Goal: Task Accomplishment & Management: Complete application form

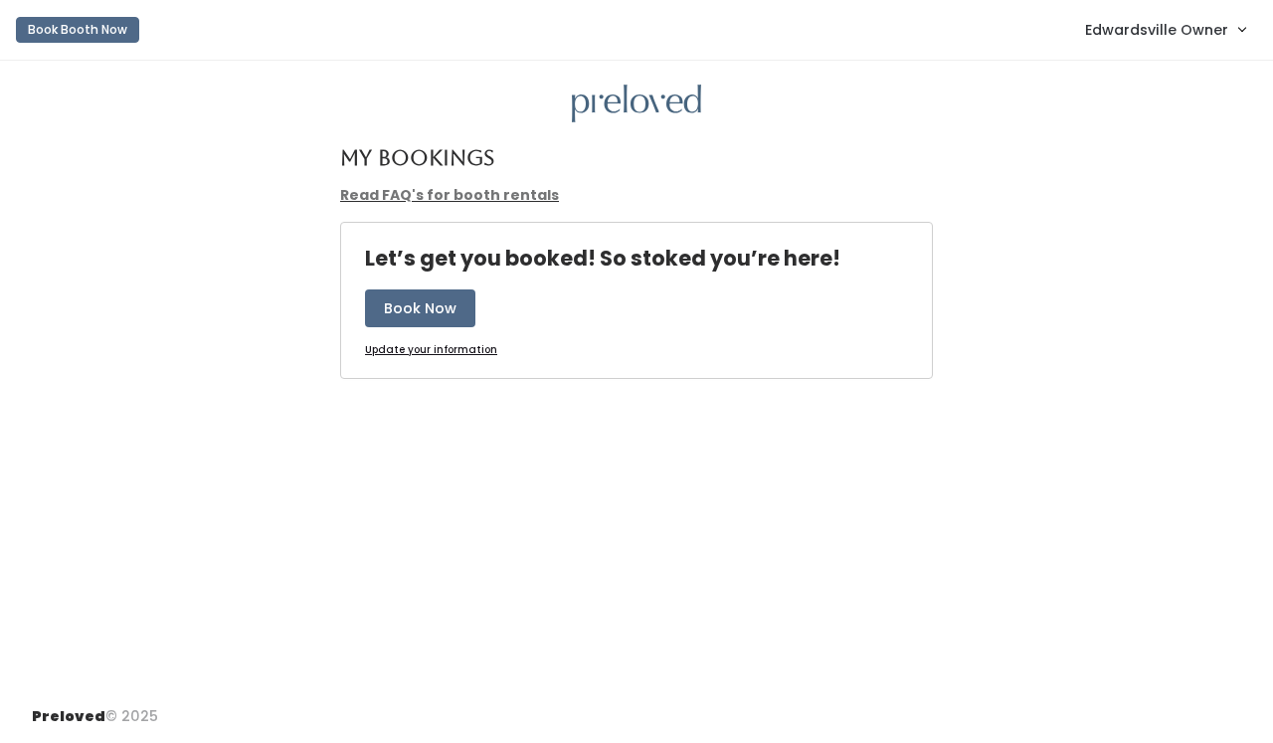
click at [1212, 29] on span "Edwardsville Owner" at bounding box center [1156, 30] width 143 height 22
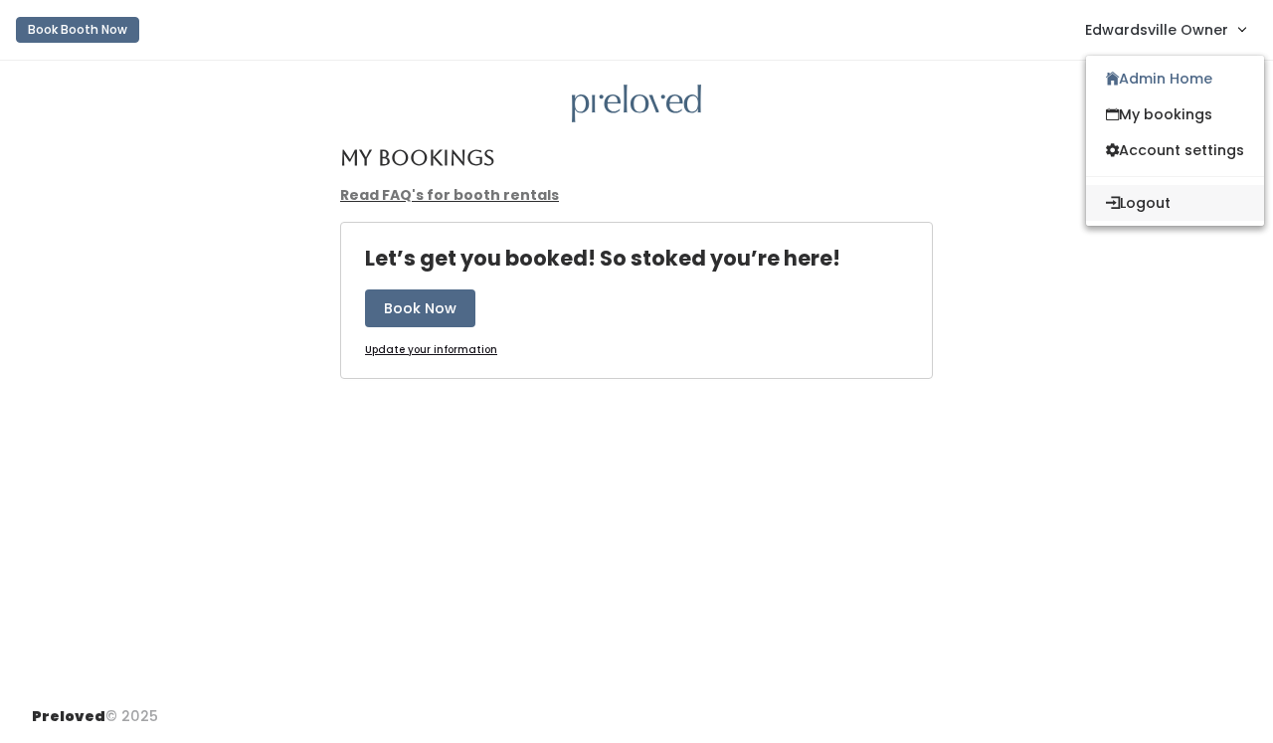
click at [1168, 197] on button "Logout" at bounding box center [1175, 203] width 178 height 36
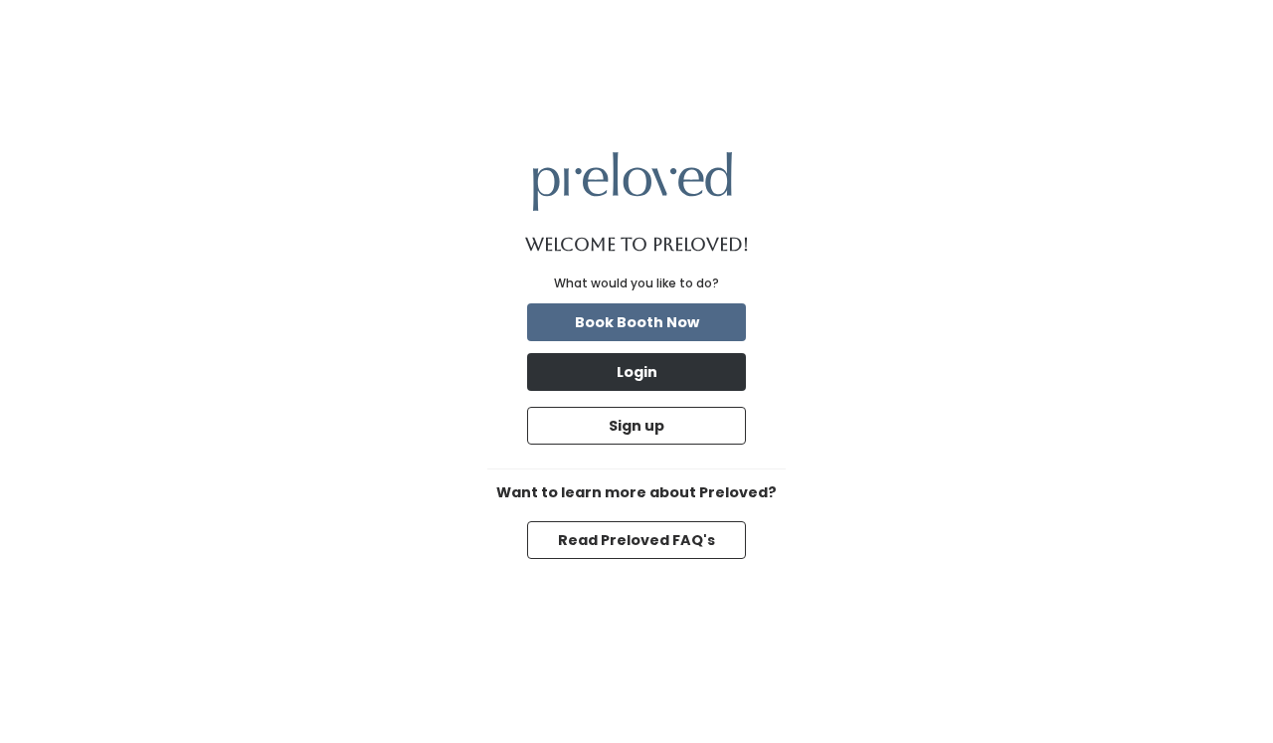
click at [685, 379] on button "Login" at bounding box center [636, 372] width 219 height 38
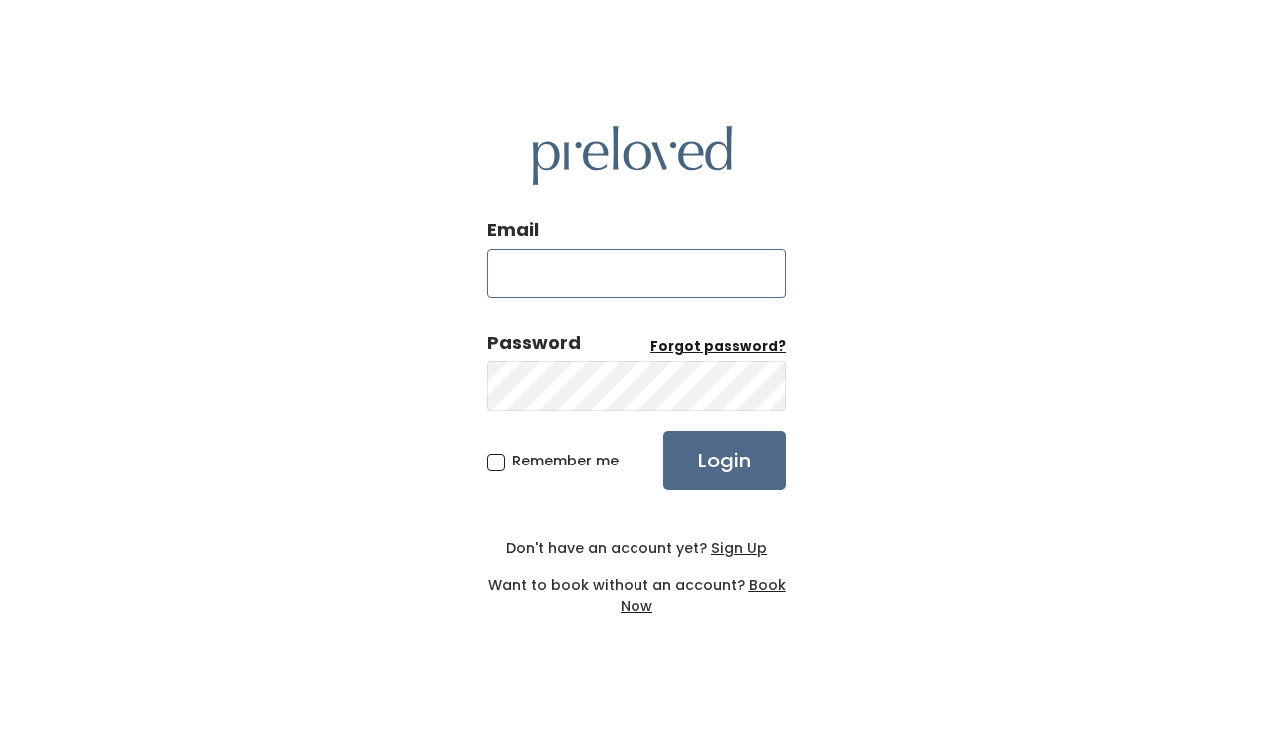
type input "edwardsville@preloved.love"
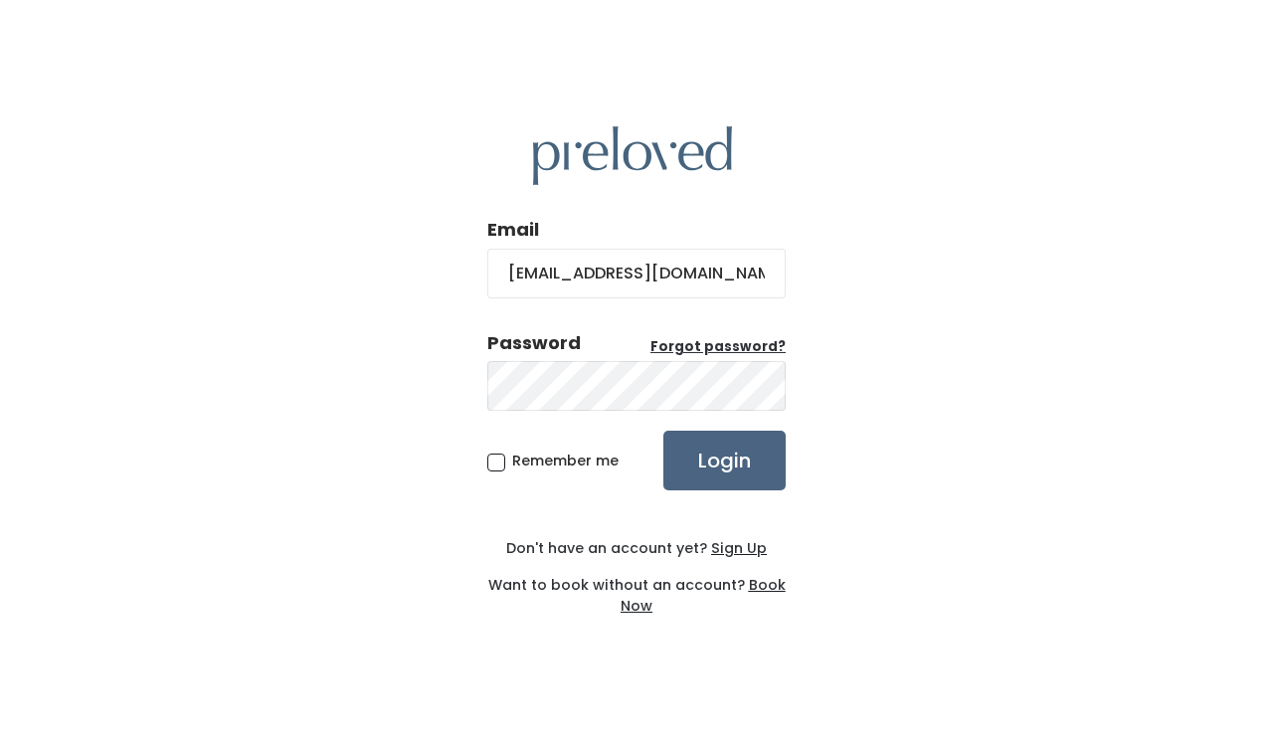
click at [709, 463] on input "Login" at bounding box center [725, 461] width 122 height 60
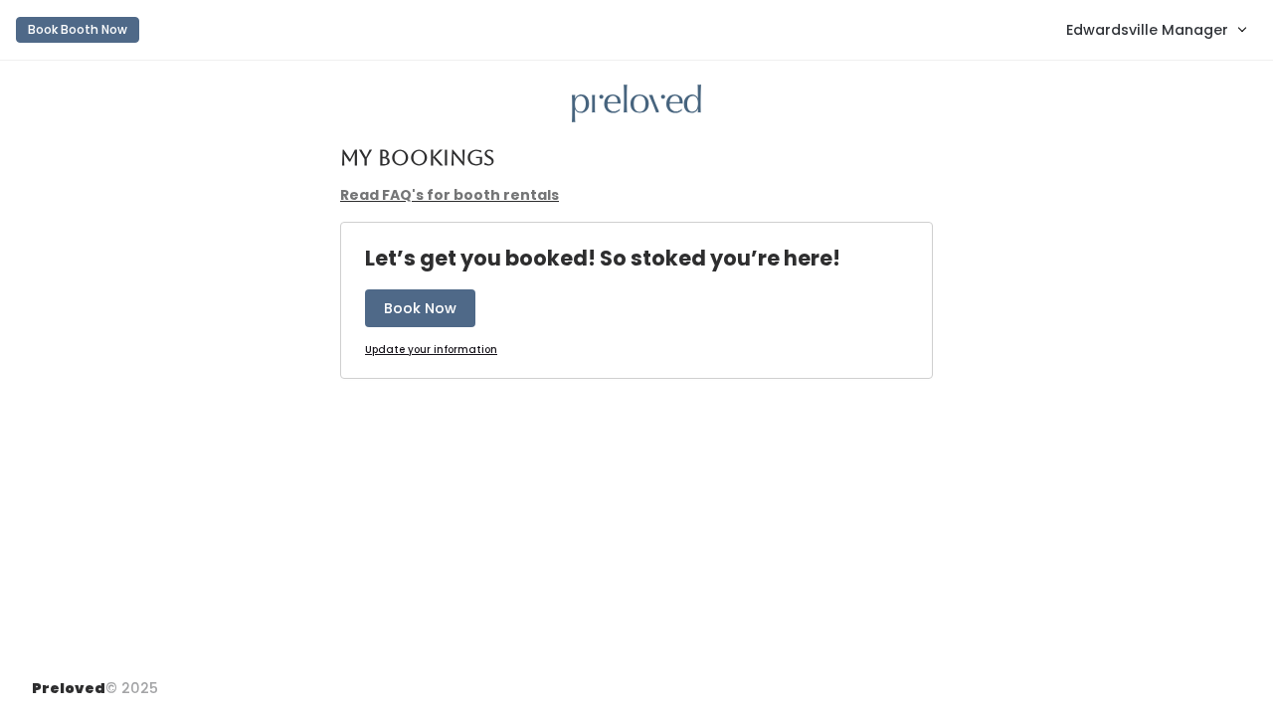
click at [1131, 23] on span "Edwardsville Manager" at bounding box center [1148, 30] width 162 height 22
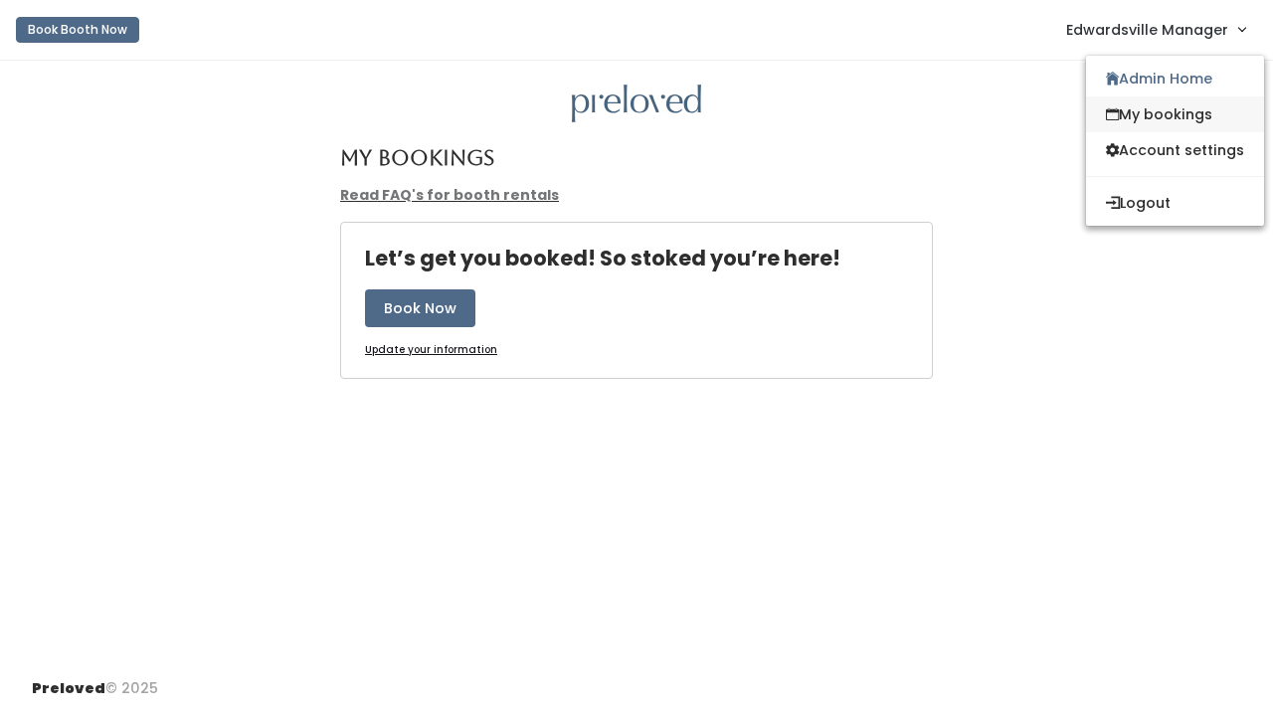
click at [1130, 106] on link "My bookings" at bounding box center [1175, 115] width 178 height 36
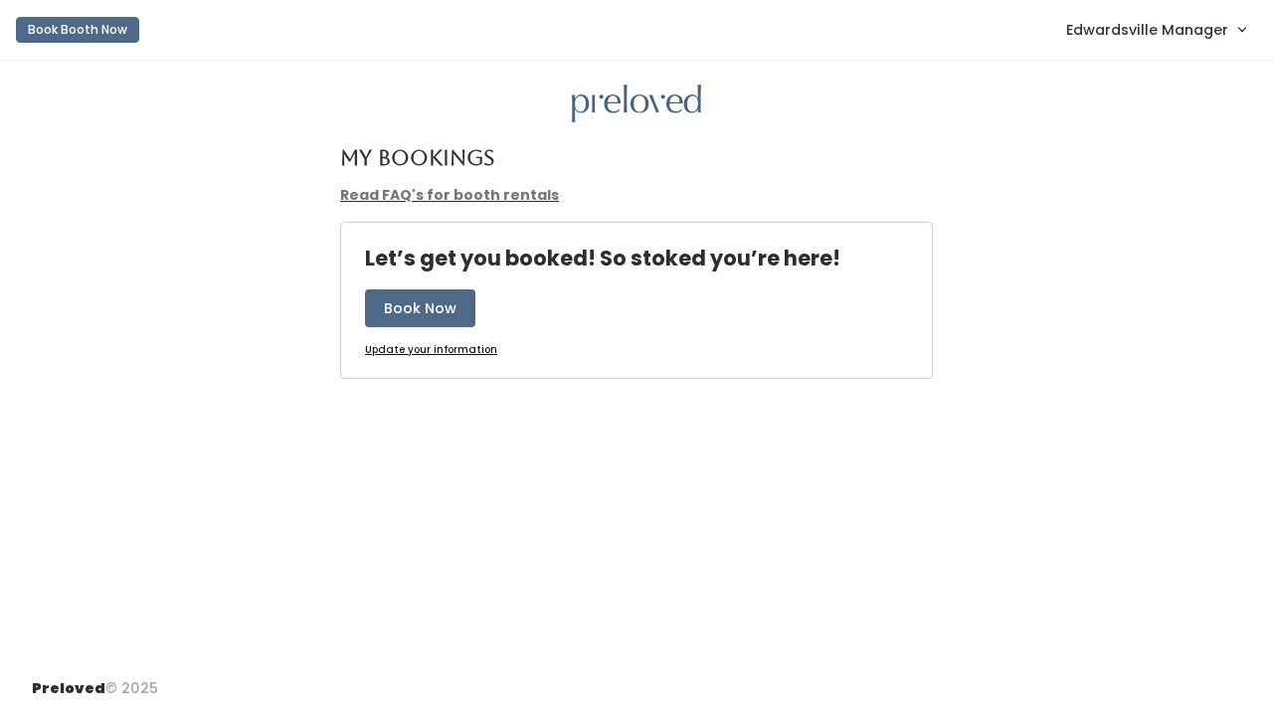
click at [1118, 16] on link "Edwardsville Manager" at bounding box center [1156, 29] width 219 height 43
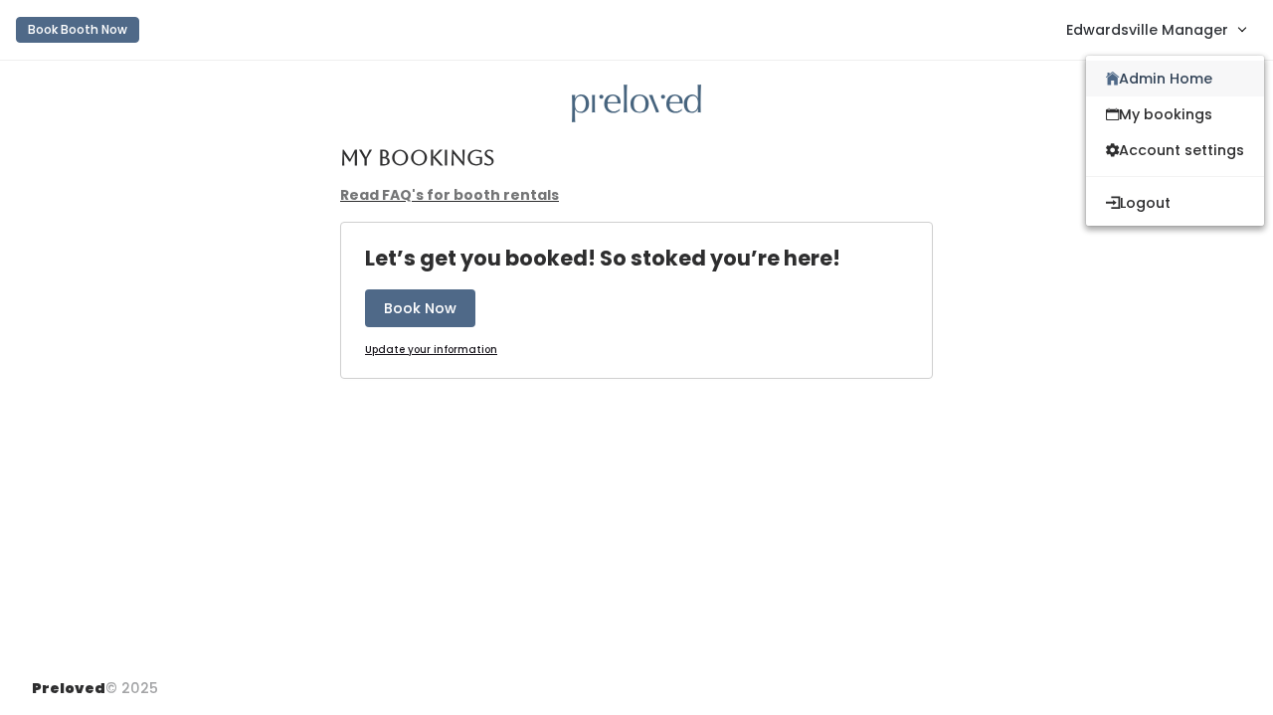
click at [1122, 77] on link "Admin Home" at bounding box center [1175, 79] width 178 height 36
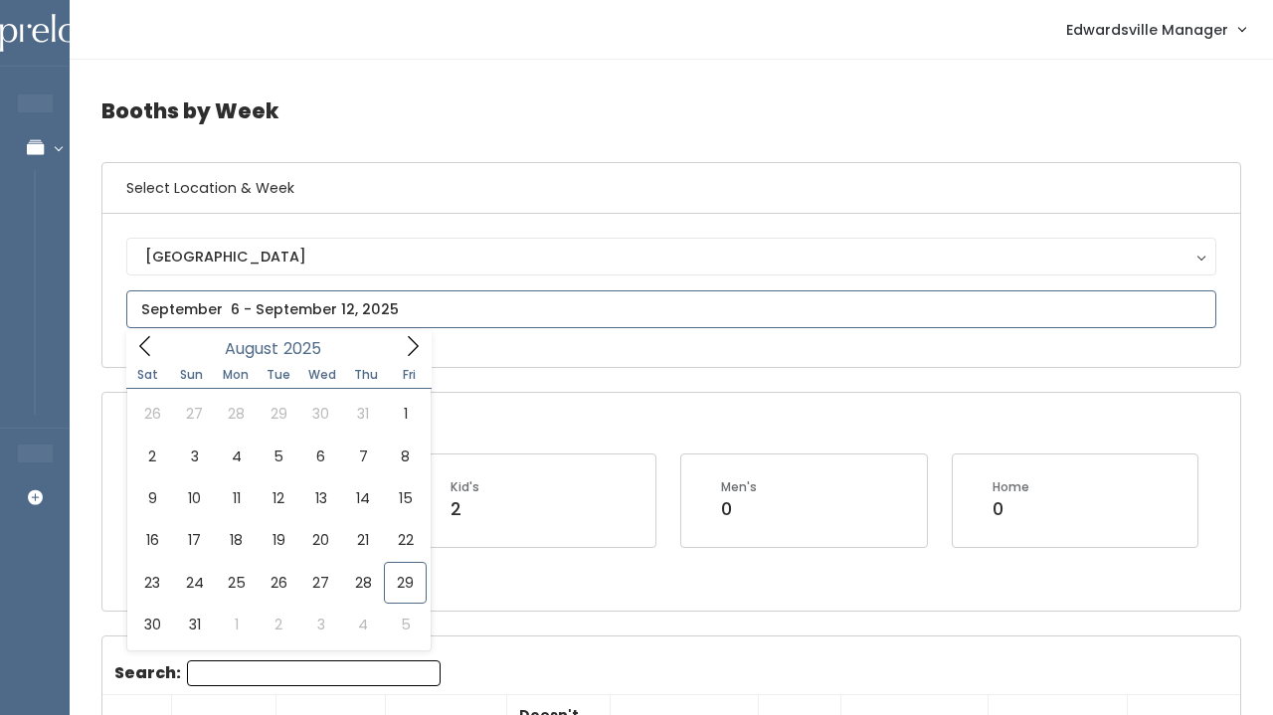
click at [388, 323] on input "text" at bounding box center [671, 310] width 1090 height 38
click at [409, 348] on icon at bounding box center [413, 346] width 22 height 22
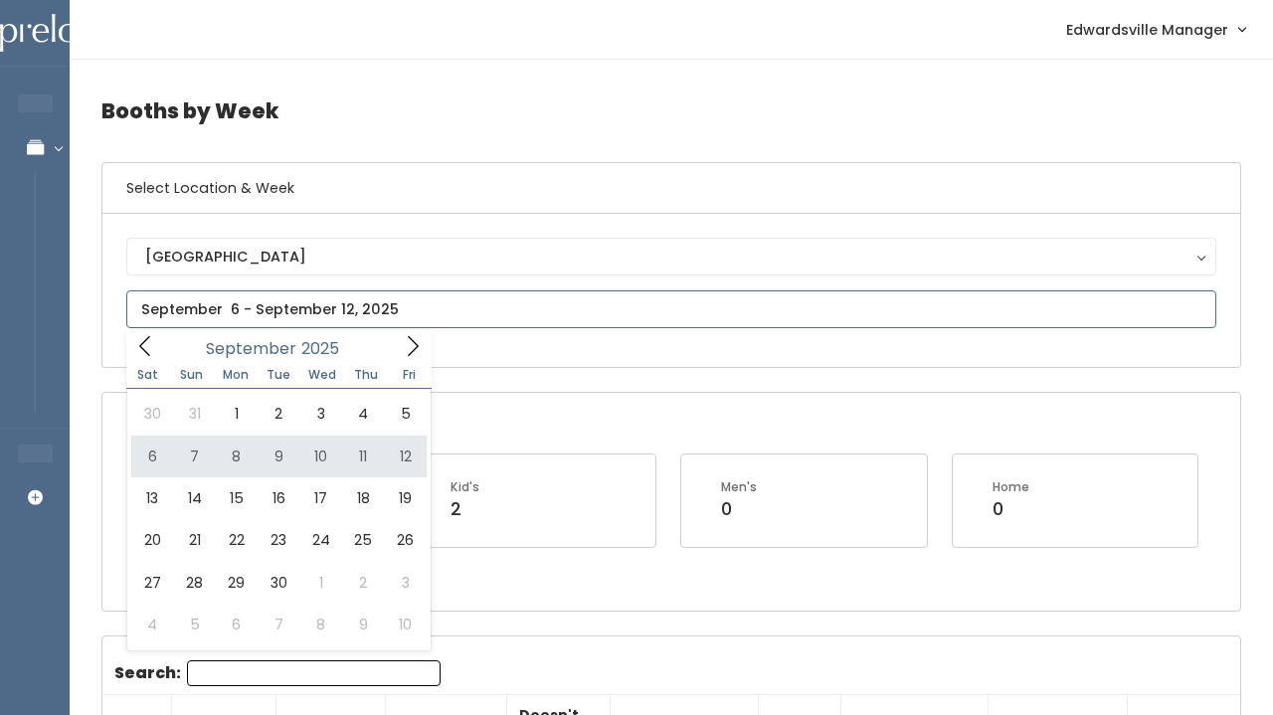
type input "[DATE] to [DATE]"
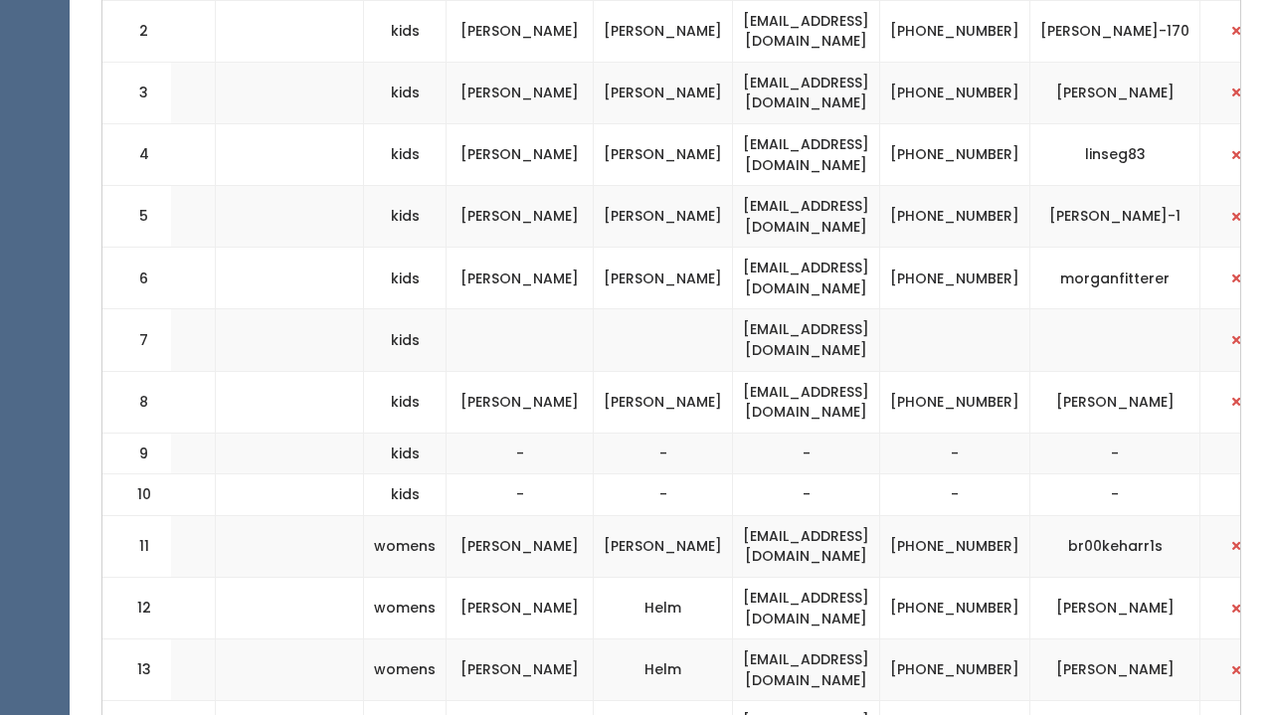
scroll to position [0, 401]
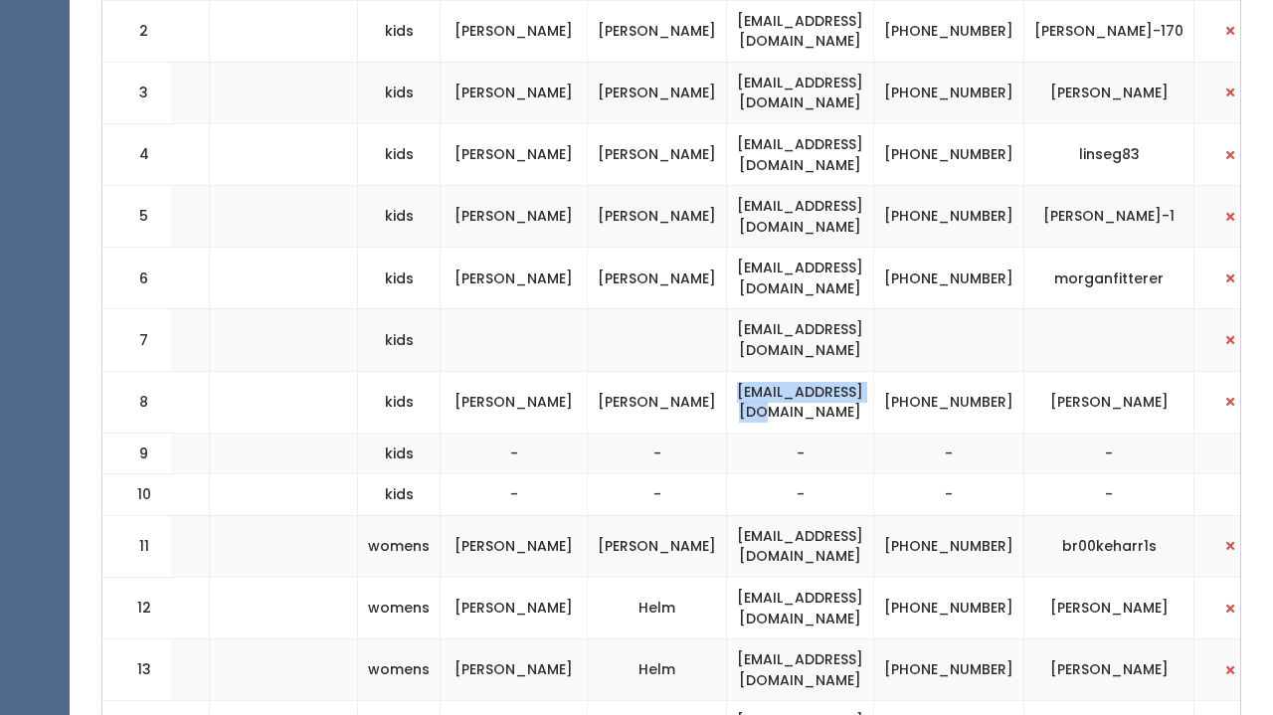
drag, startPoint x: 955, startPoint y: 371, endPoint x: 776, endPoint y: 372, distance: 179.1
click at [776, 372] on td "[EMAIL_ADDRESS][DOMAIN_NAME]" at bounding box center [800, 402] width 147 height 62
copy td "[EMAIL_ADDRESS][DOMAIN_NAME]"
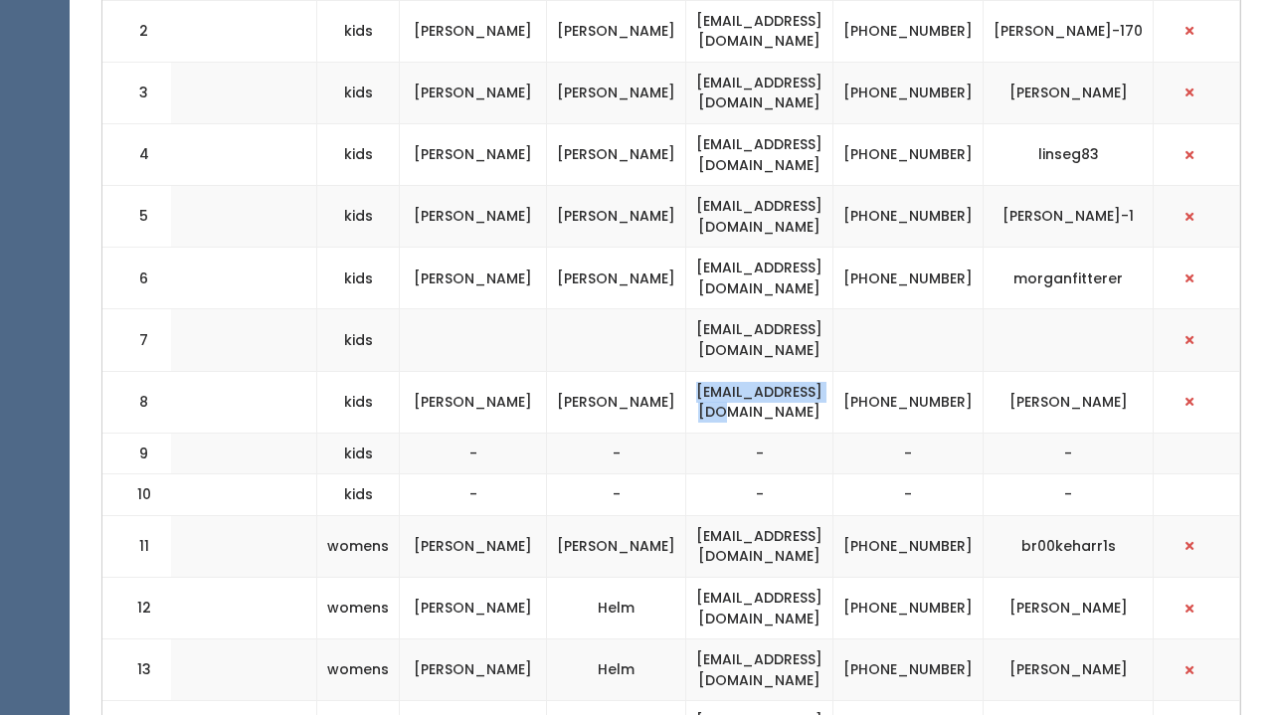
scroll to position [0, 547]
drag, startPoint x: 1132, startPoint y: 378, endPoint x: 991, endPoint y: 378, distance: 141.3
click at [991, 378] on td "patti-mcnichols" at bounding box center [1069, 402] width 170 height 62
copy td "patti-mcnichols"
drag, startPoint x: 854, startPoint y: 363, endPoint x: 919, endPoint y: 383, distance: 68.6
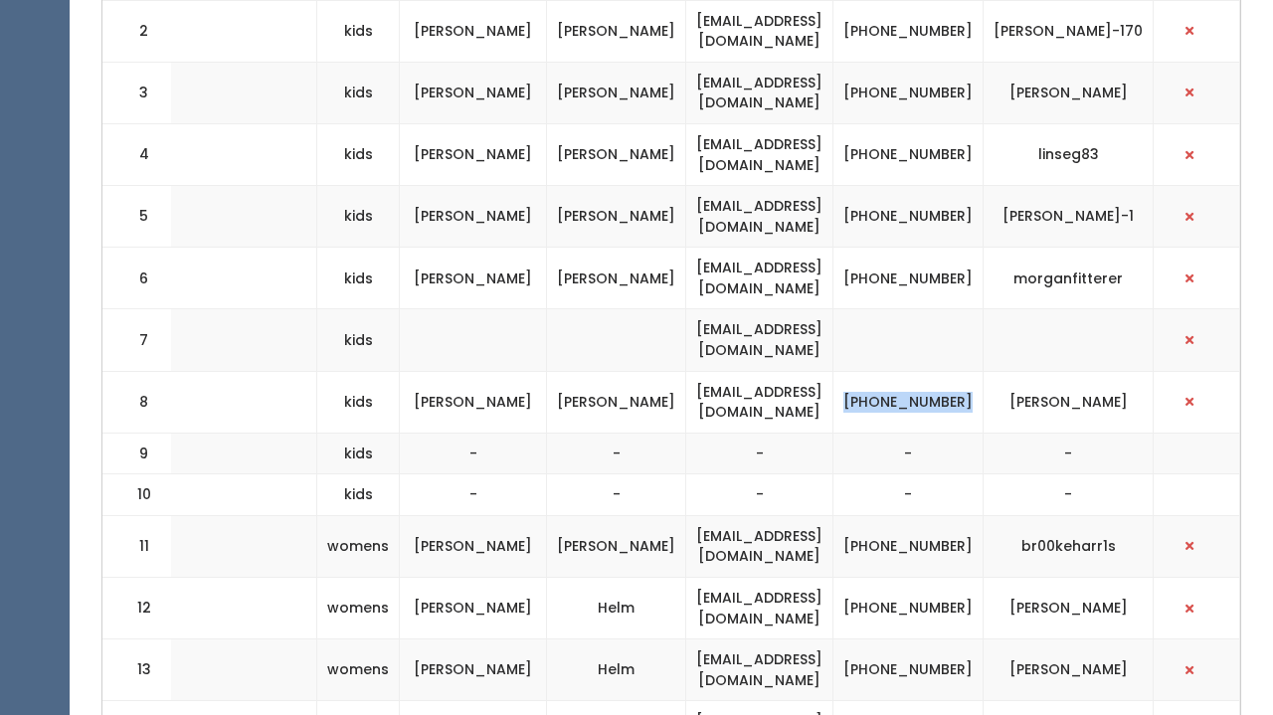
click at [919, 383] on td "[PHONE_NUMBER]" at bounding box center [909, 402] width 150 height 62
copy td "[PHONE_NUMBER]"
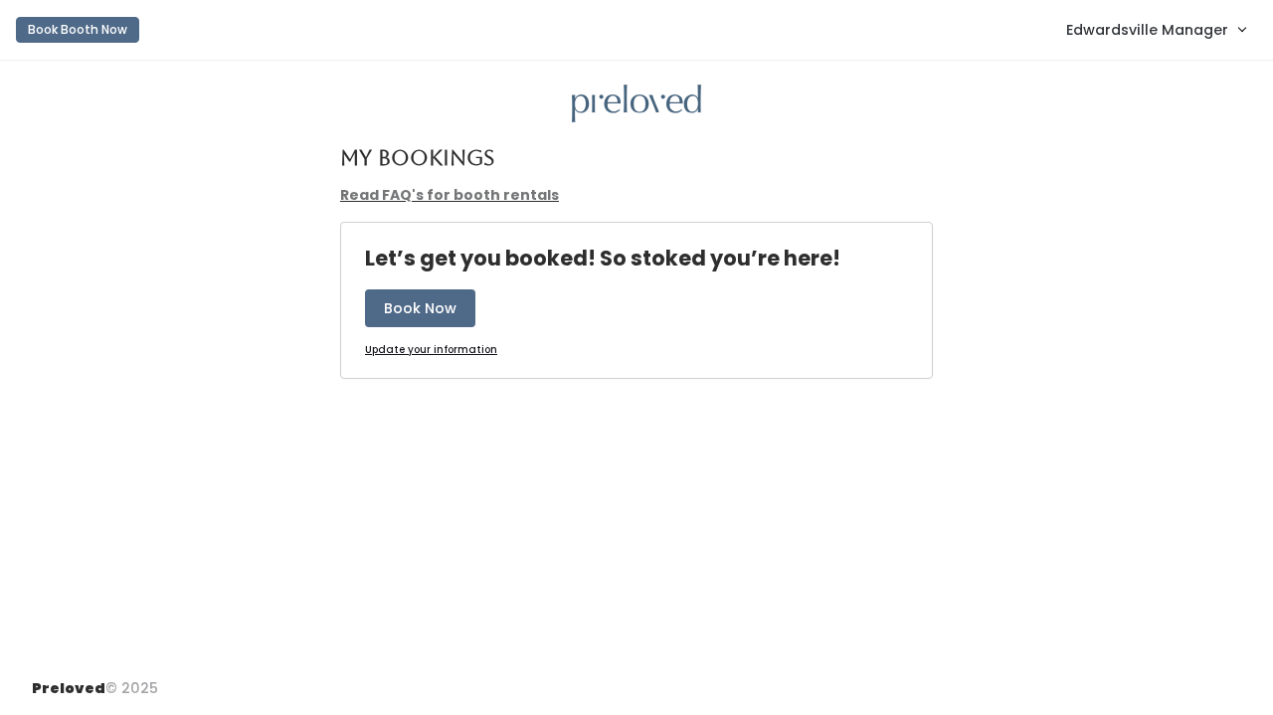
click at [1136, 26] on span "Edwardsville Manager" at bounding box center [1148, 30] width 162 height 22
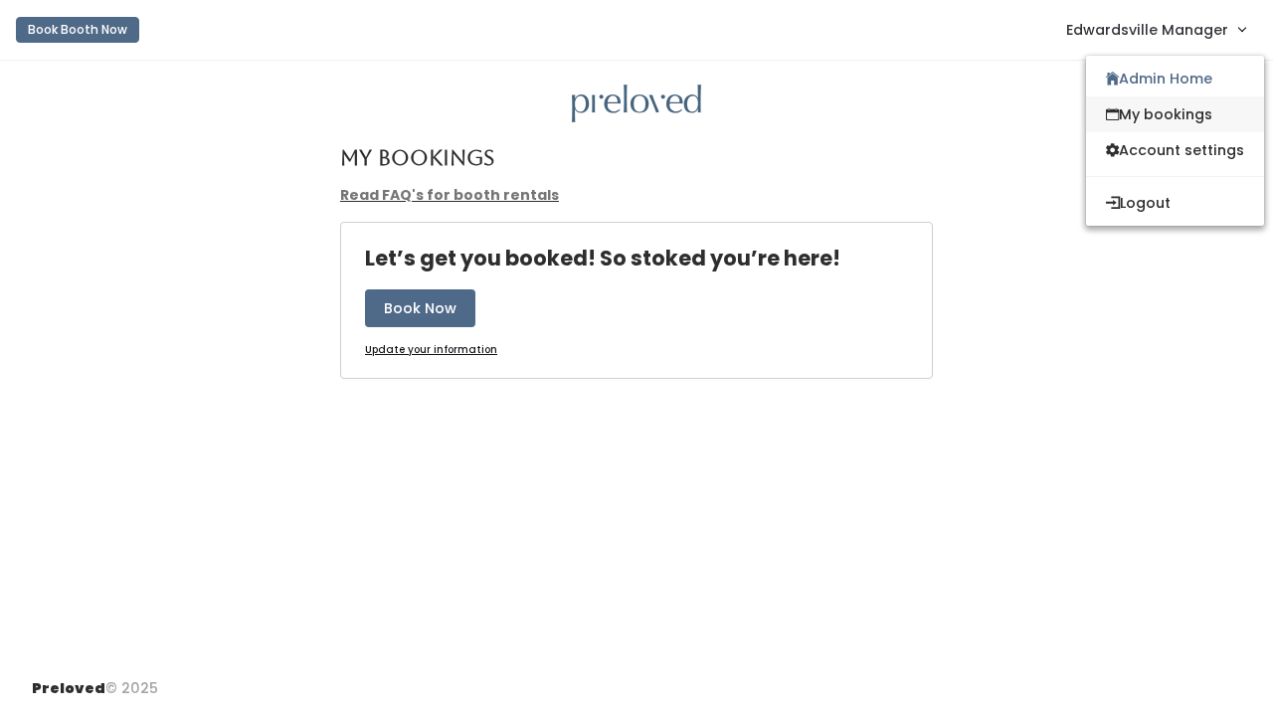
click at [1148, 112] on link "My bookings" at bounding box center [1175, 115] width 178 height 36
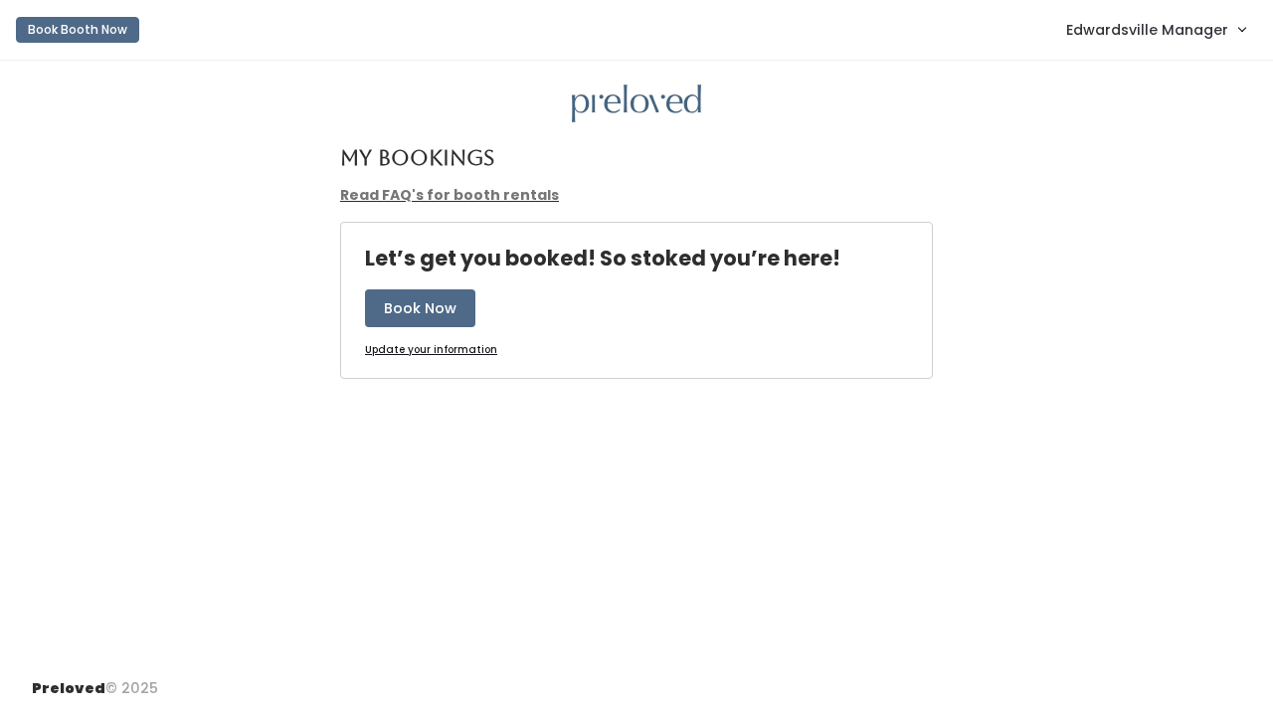
click at [1112, 42] on link "Edwardsville Manager" at bounding box center [1156, 29] width 219 height 43
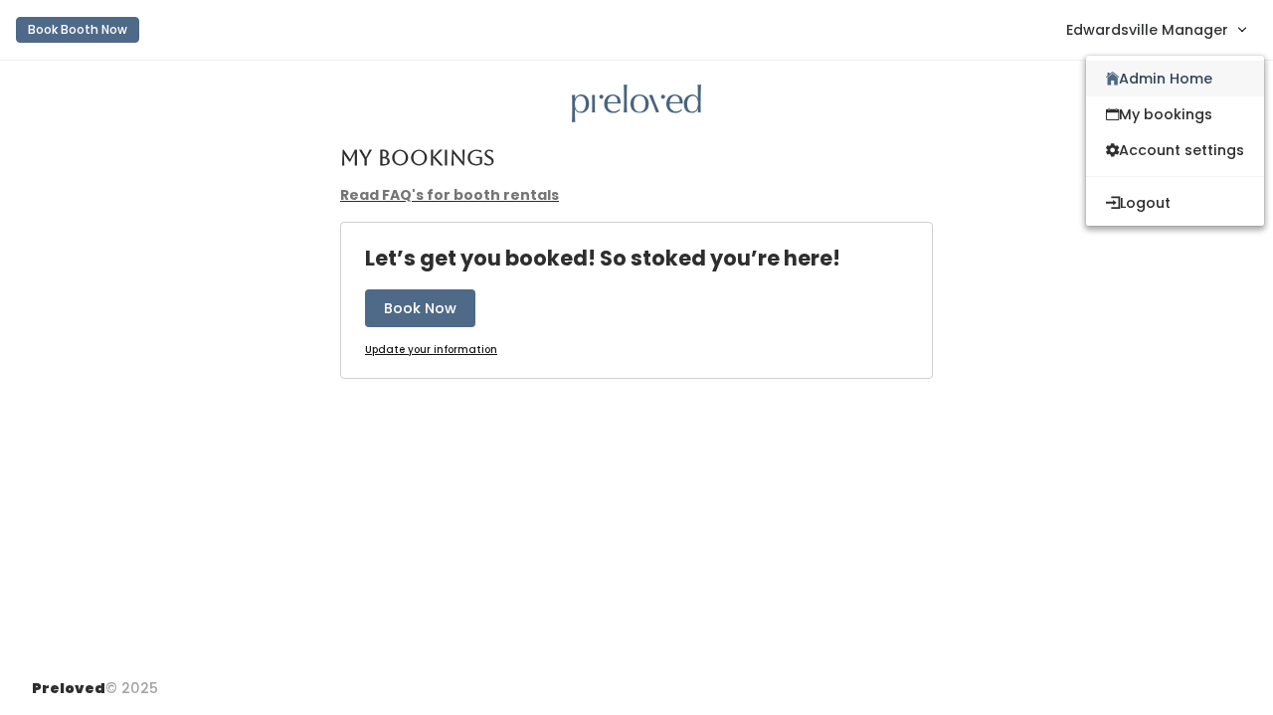
click at [1136, 95] on link "Admin Home" at bounding box center [1175, 79] width 178 height 36
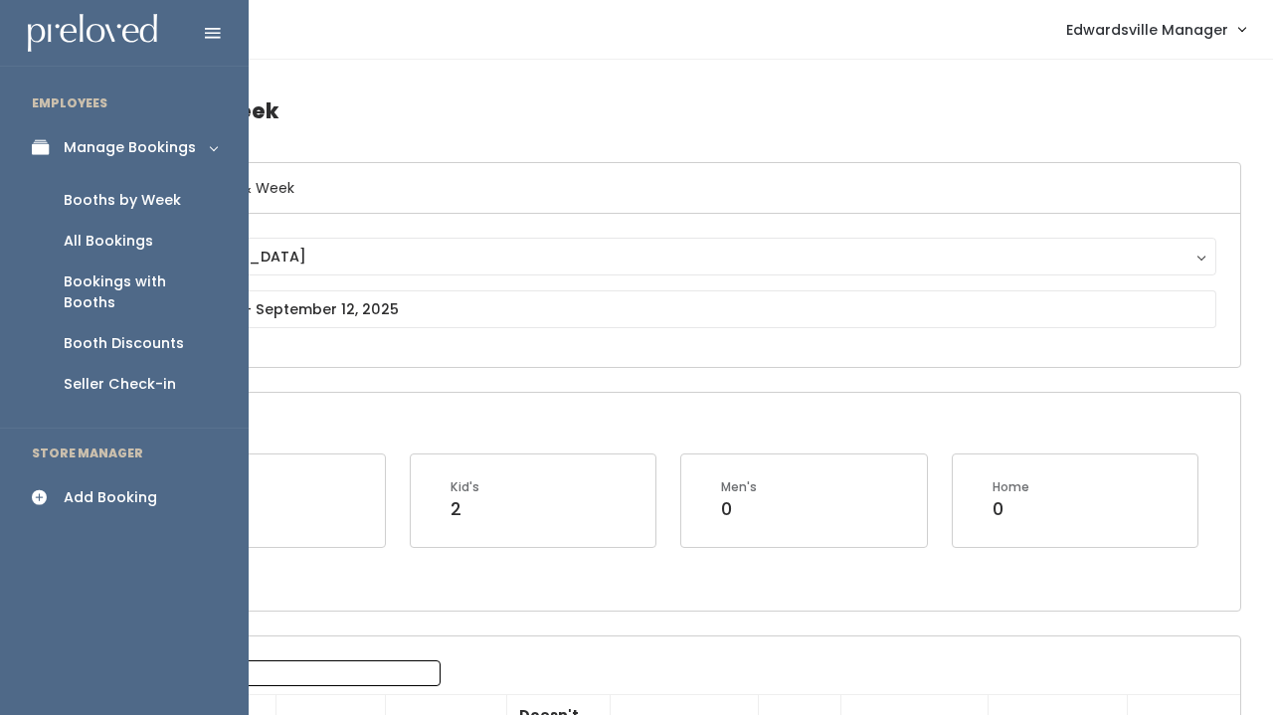
click at [110, 486] on link "Add Booking" at bounding box center [124, 498] width 249 height 45
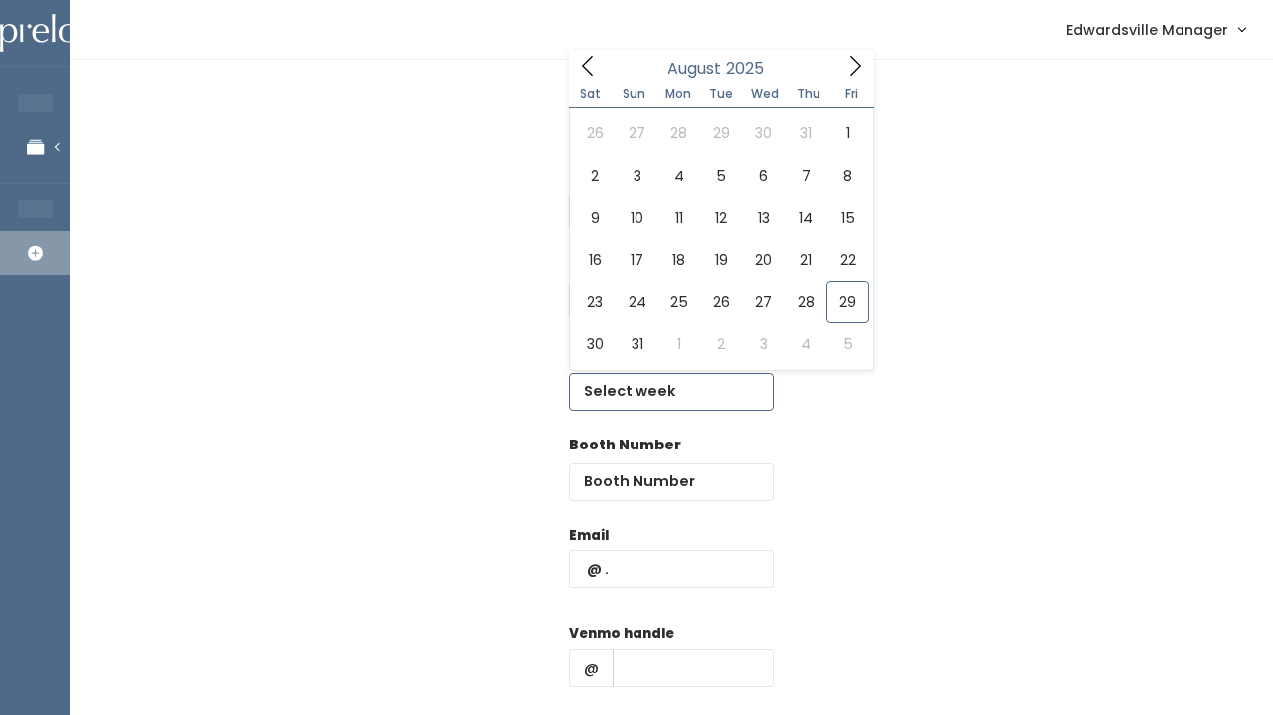
click at [623, 373] on input "text" at bounding box center [671, 392] width 205 height 38
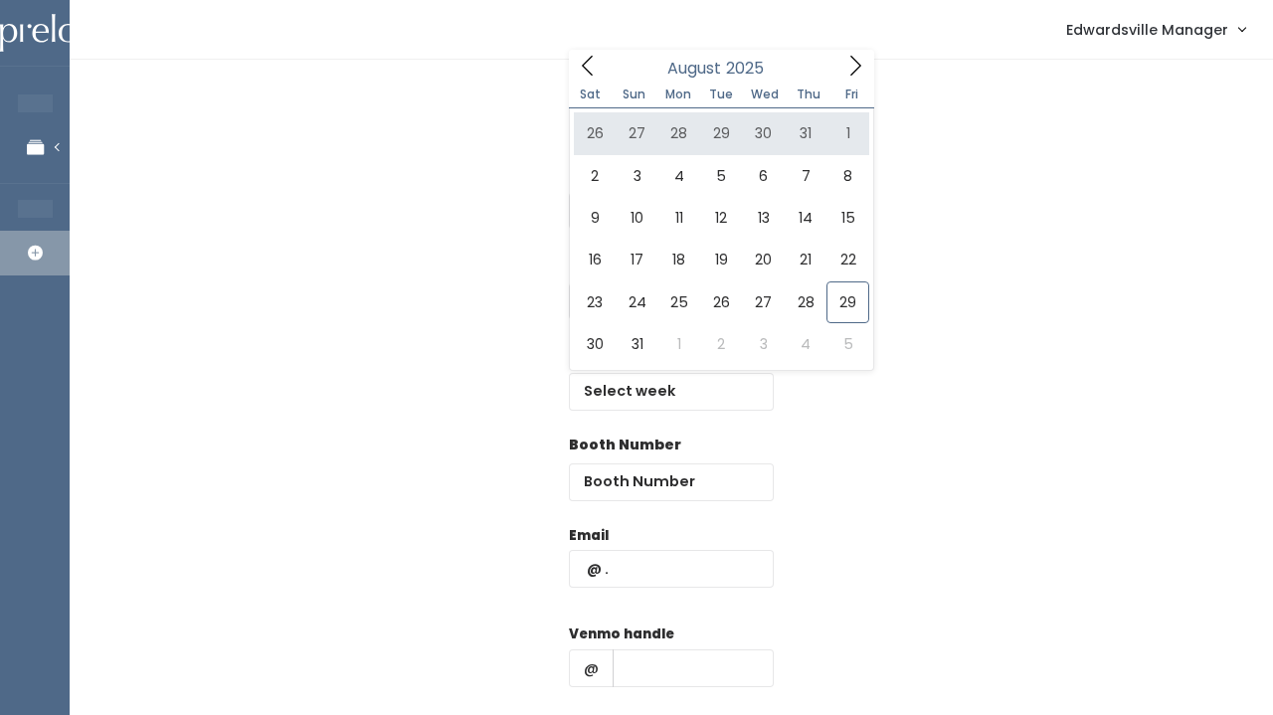
click at [850, 89] on span "Fri" at bounding box center [853, 95] width 44 height 12
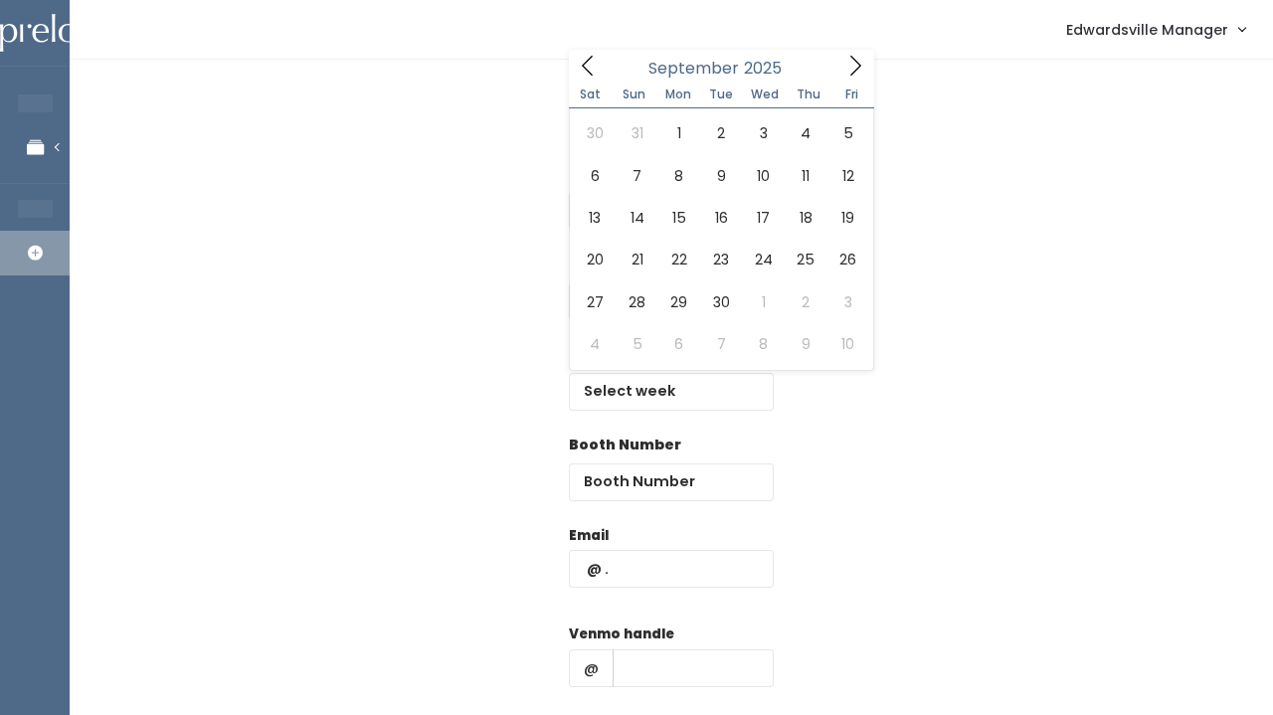
click at [858, 64] on icon at bounding box center [856, 66] width 22 height 22
type input "September 6 to September 12"
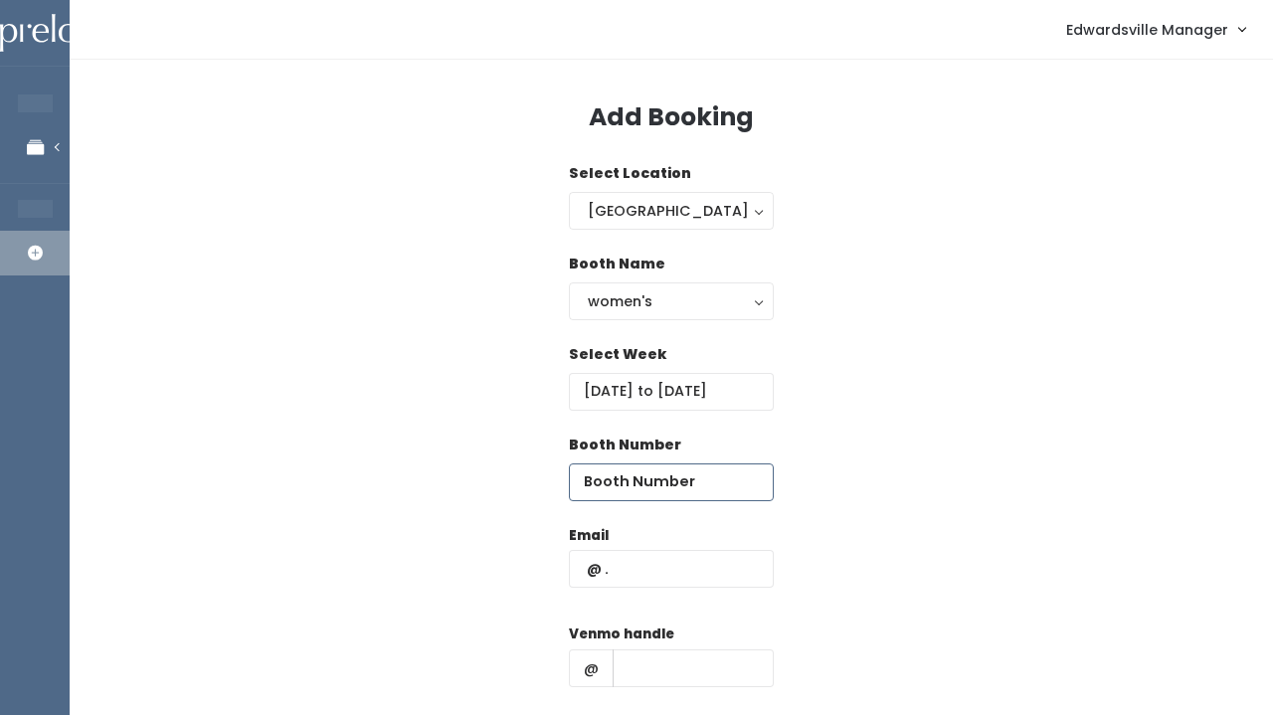
click at [592, 479] on input "number" at bounding box center [671, 483] width 205 height 38
type input "10"
paste input "[EMAIL_ADDRESS][DOMAIN_NAME]"
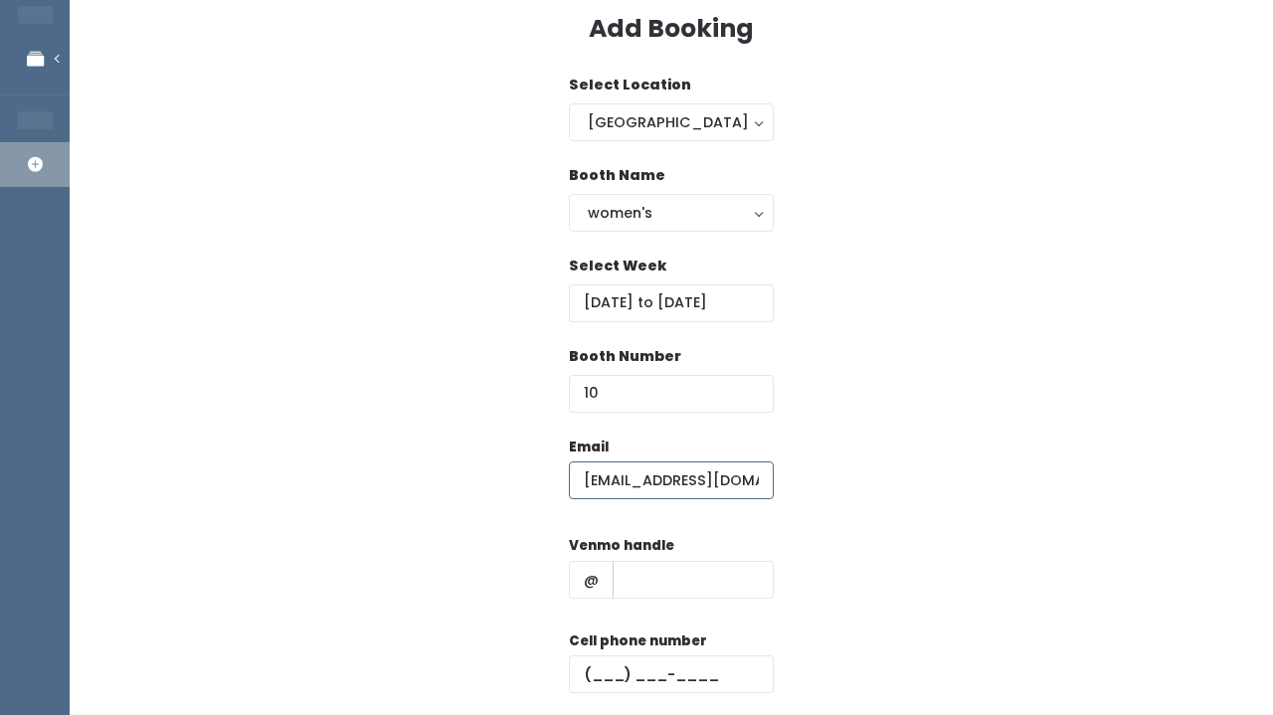
scroll to position [105, 0]
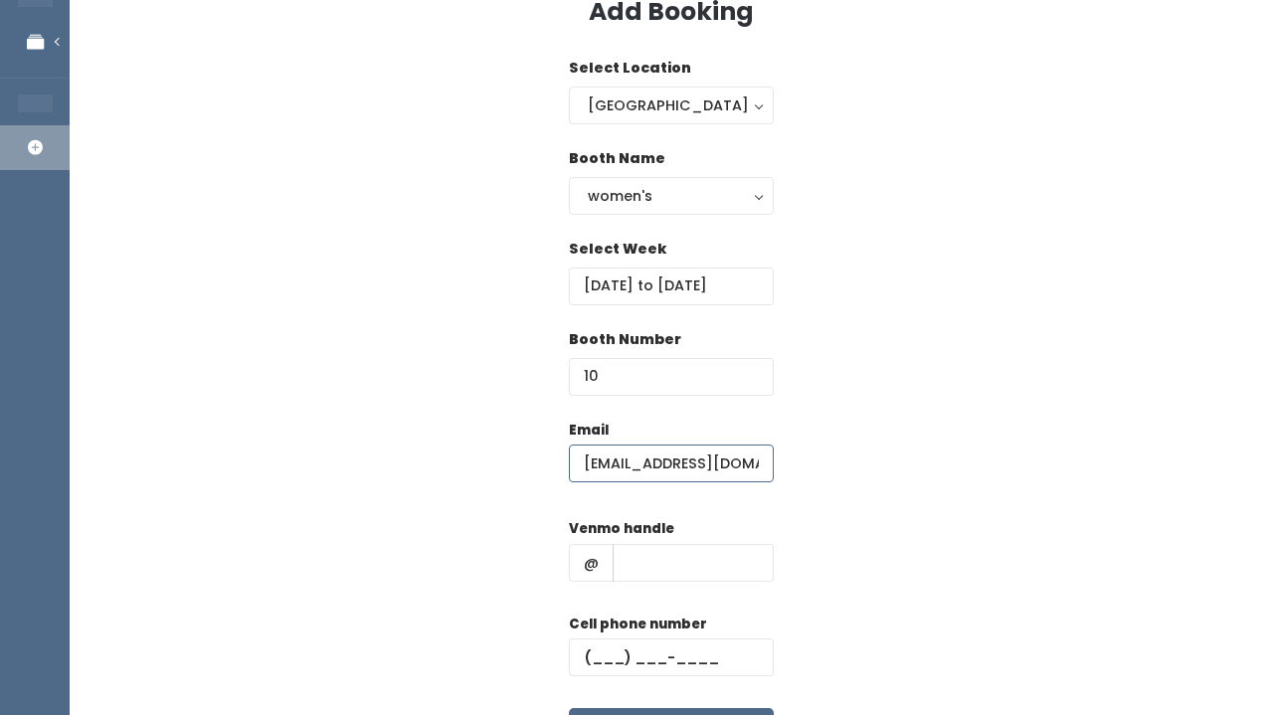
type input "[EMAIL_ADDRESS][DOMAIN_NAME]"
click at [677, 564] on input "text" at bounding box center [693, 563] width 161 height 38
paste input "[PERSON_NAME]"
type input "[PERSON_NAME]"
paste input "(618) 660-9814"
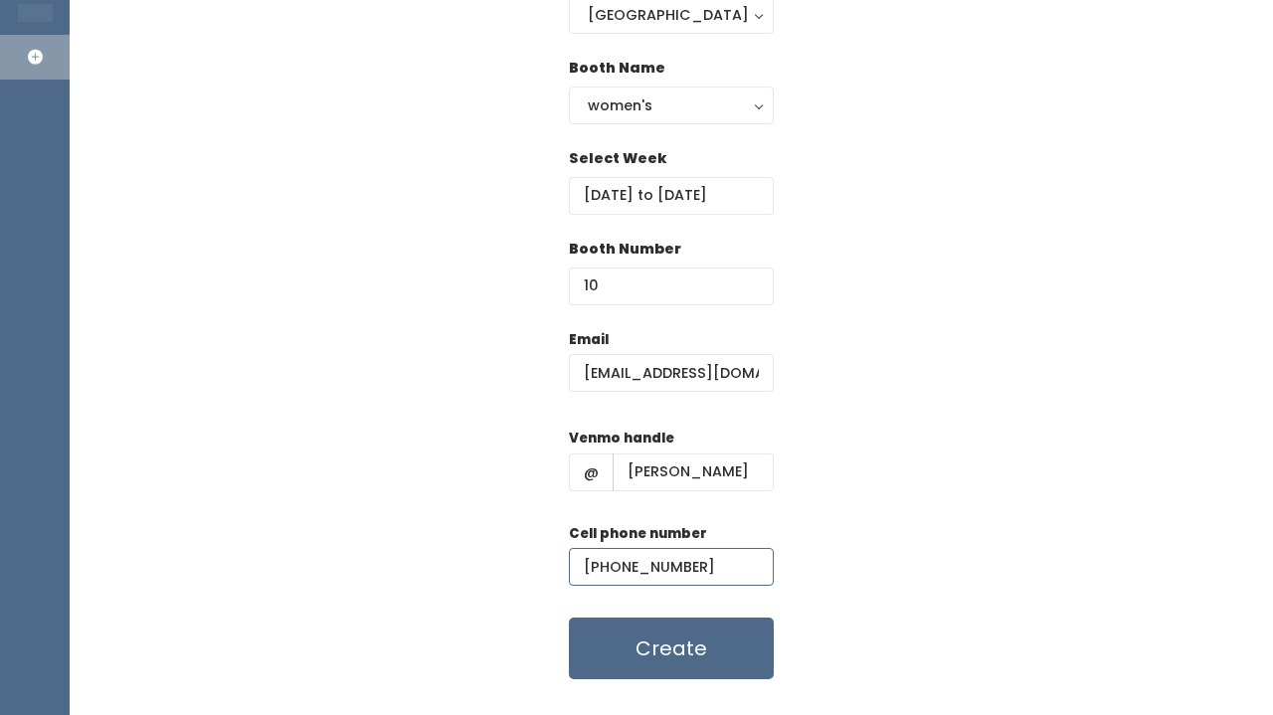
scroll to position [207, 0]
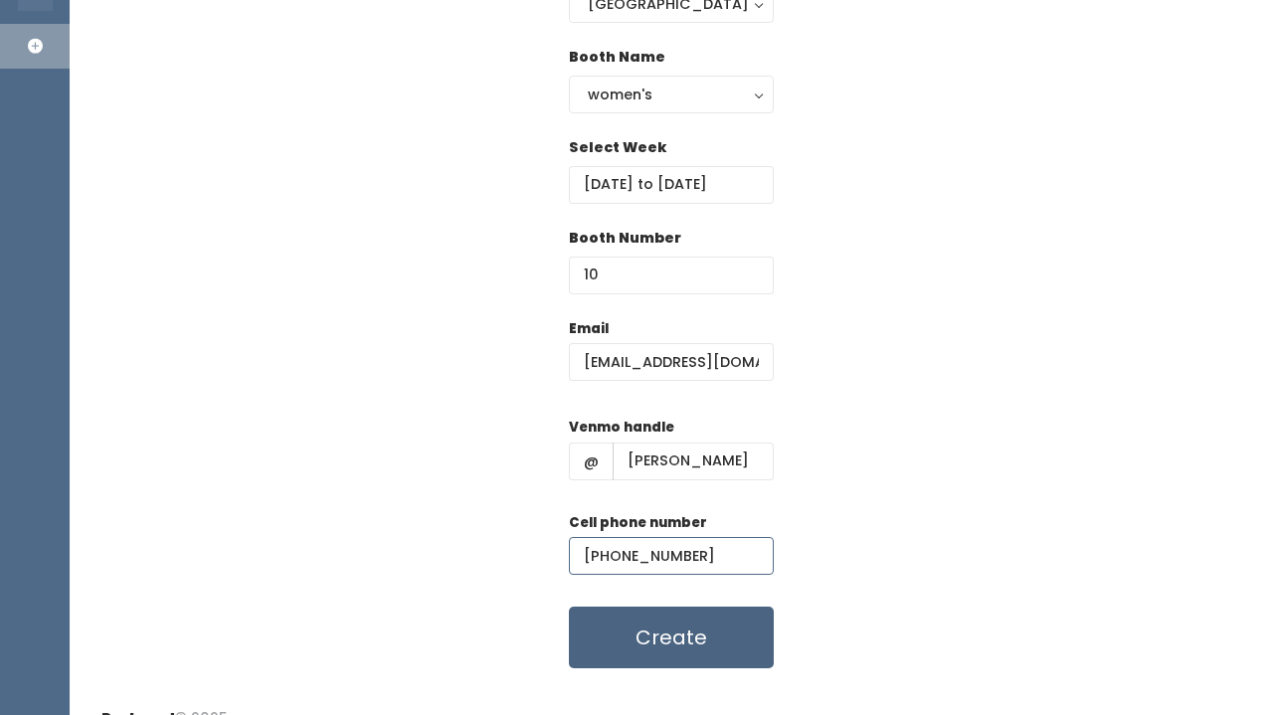
type input "(618) 660-9814"
click at [661, 646] on button "Create" at bounding box center [671, 638] width 205 height 62
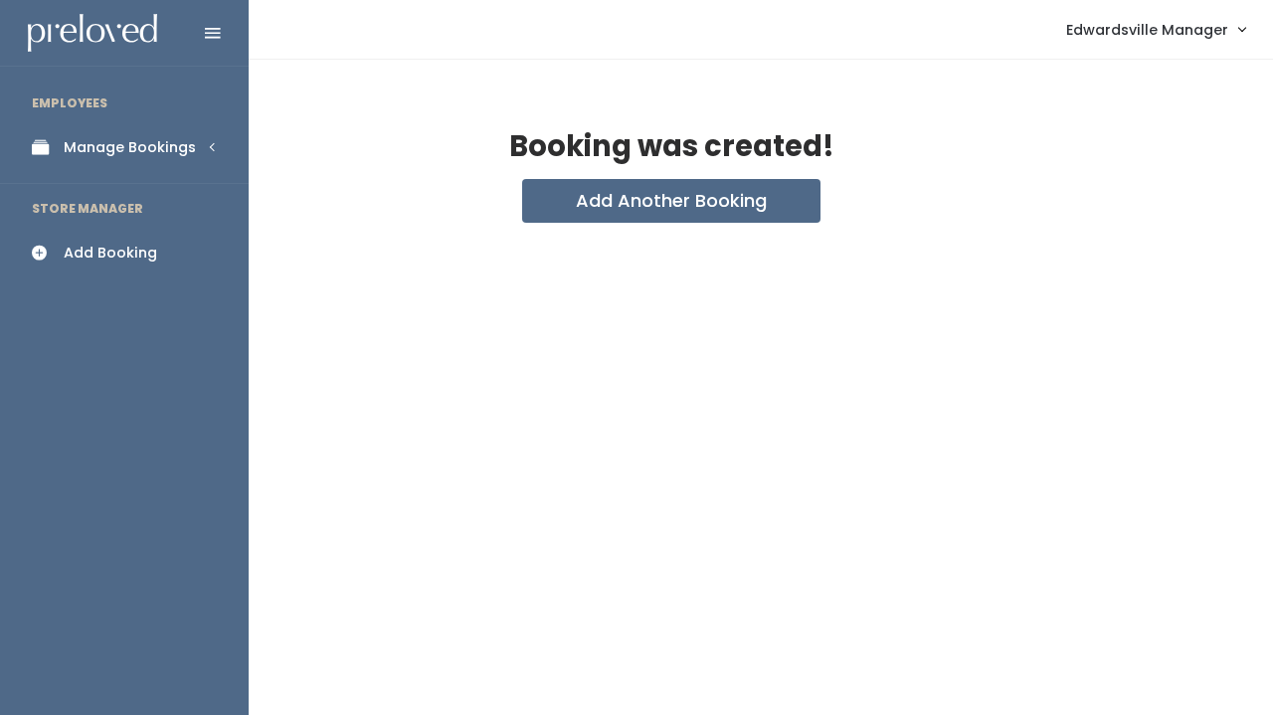
click at [61, 149] on link "Manage Bookings" at bounding box center [124, 147] width 249 height 45
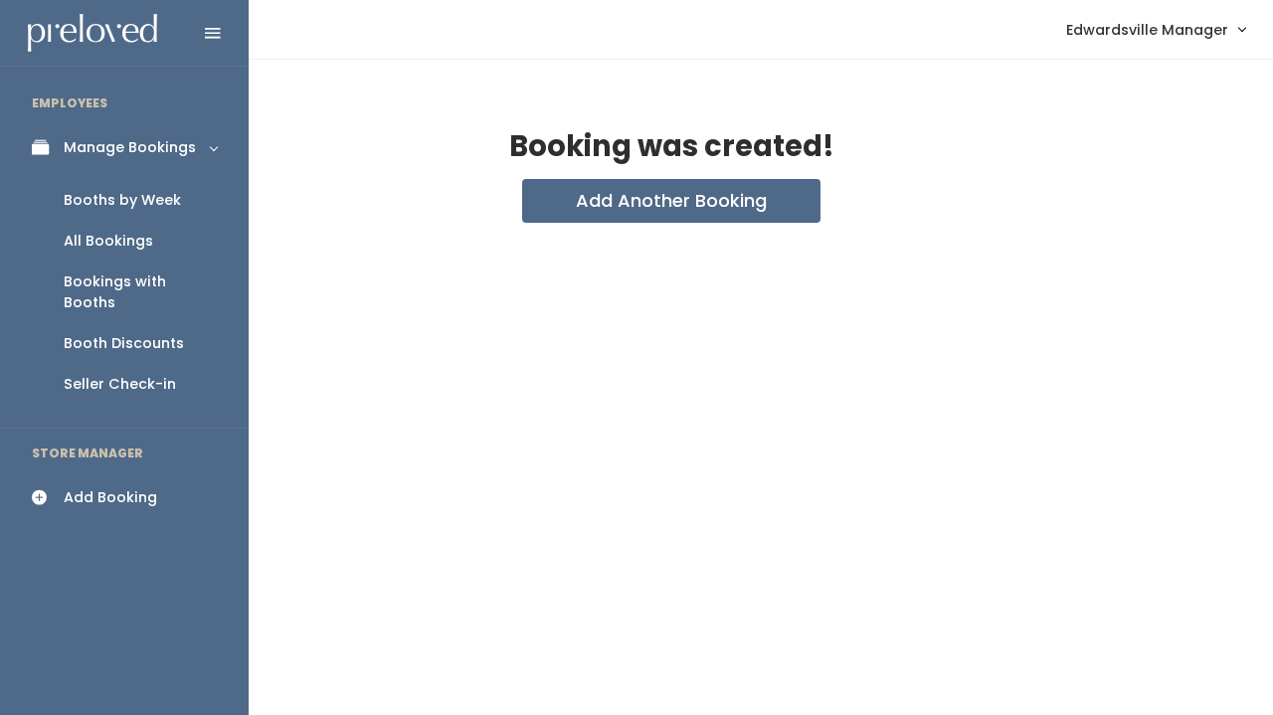
click at [93, 245] on div "All Bookings" at bounding box center [109, 241] width 90 height 21
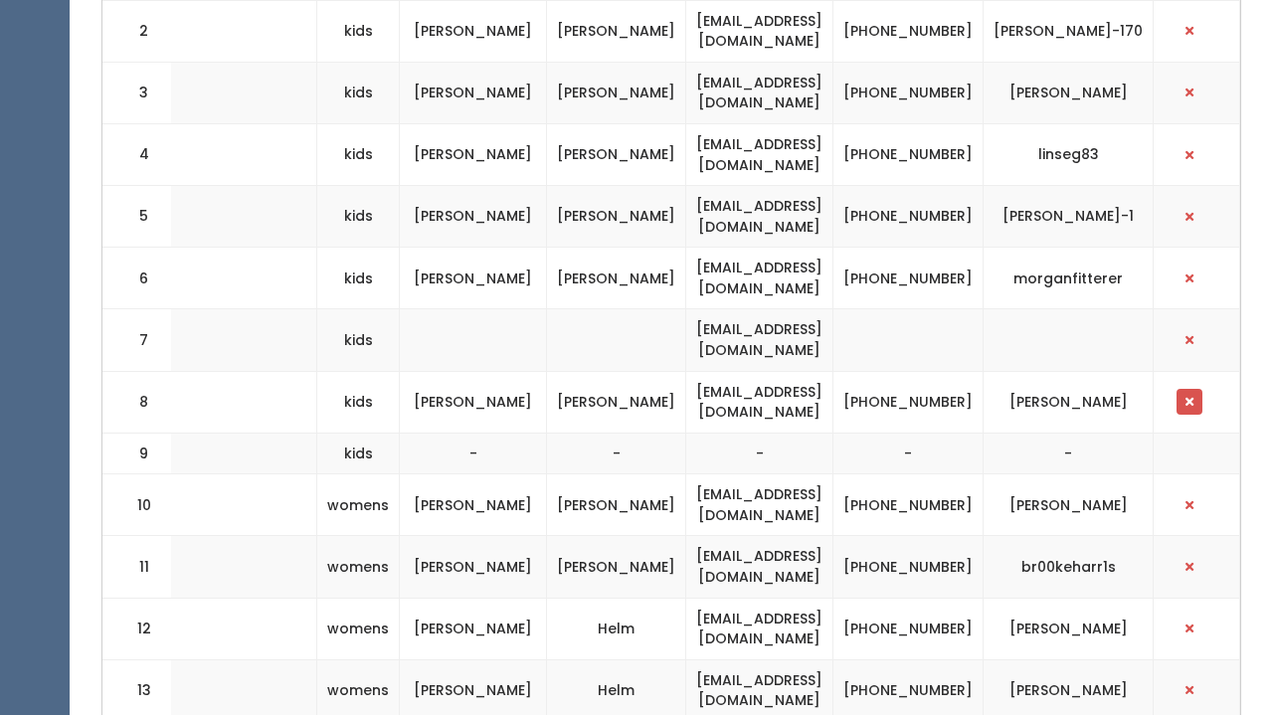
scroll to position [0, 563]
click at [1200, 389] on button "button" at bounding box center [1190, 402] width 26 height 26
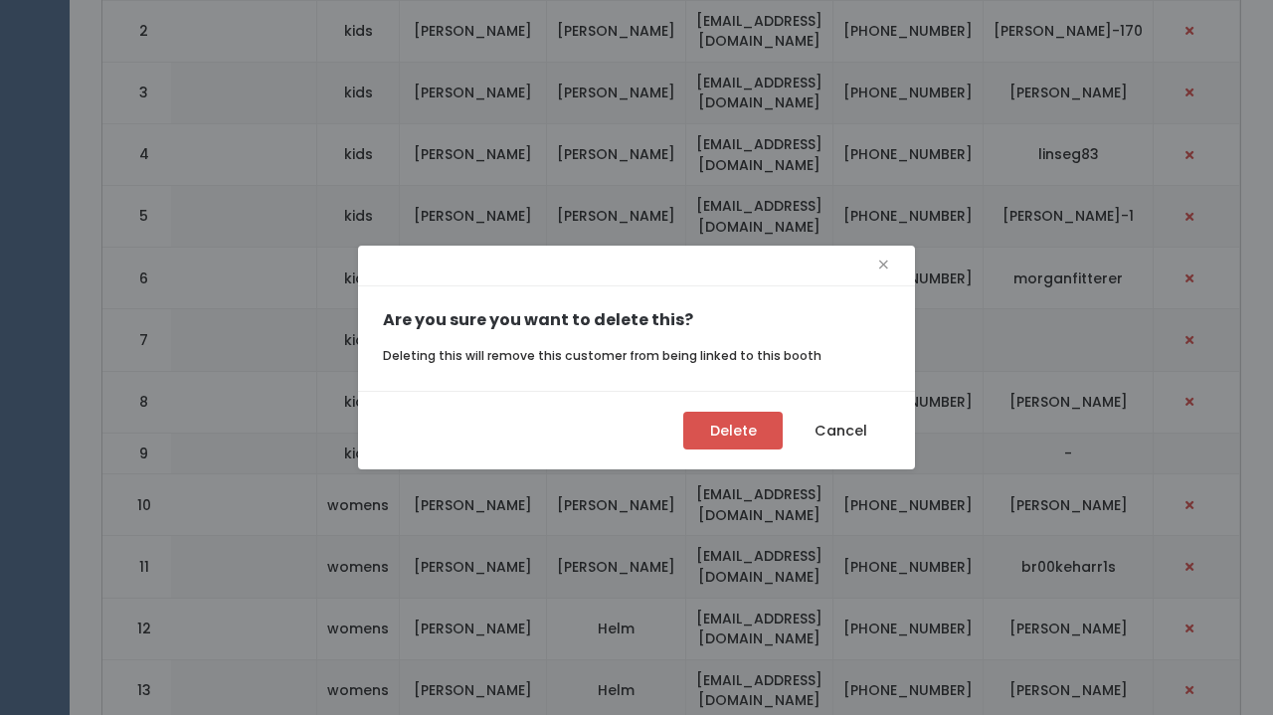
click at [743, 418] on button "Delete" at bounding box center [733, 431] width 99 height 38
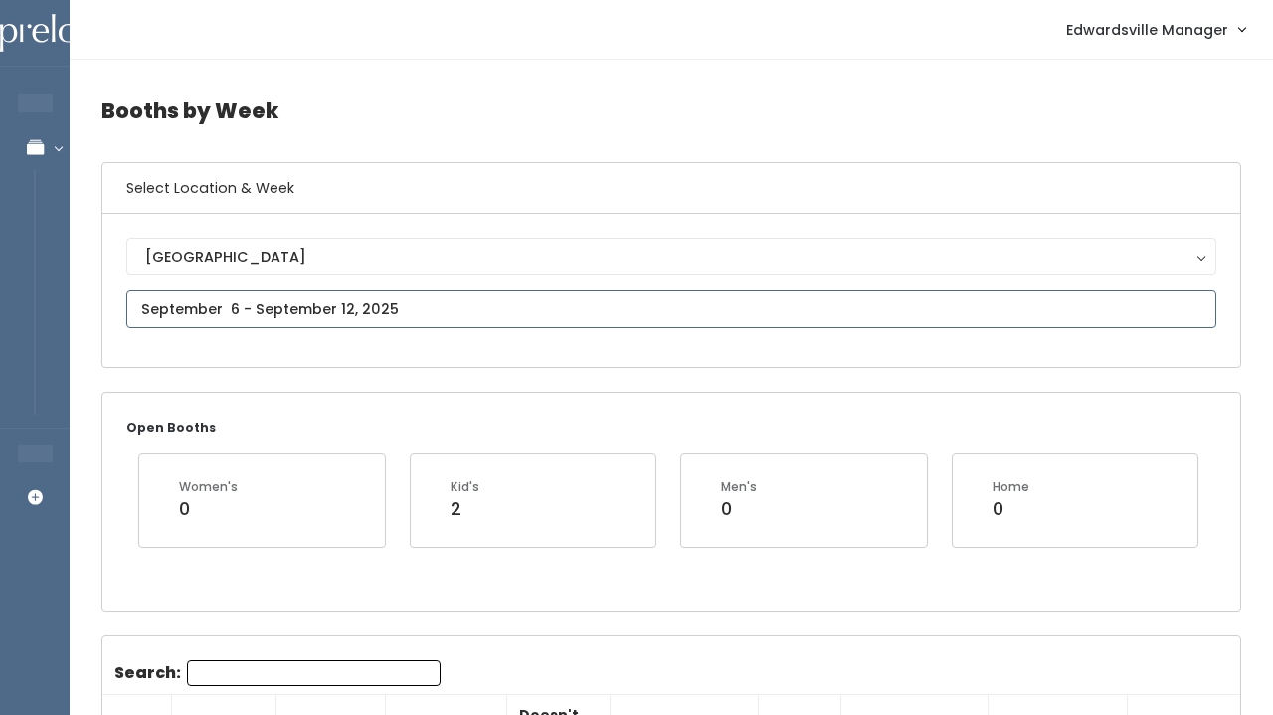
click at [300, 294] on input "text" at bounding box center [671, 310] width 1090 height 38
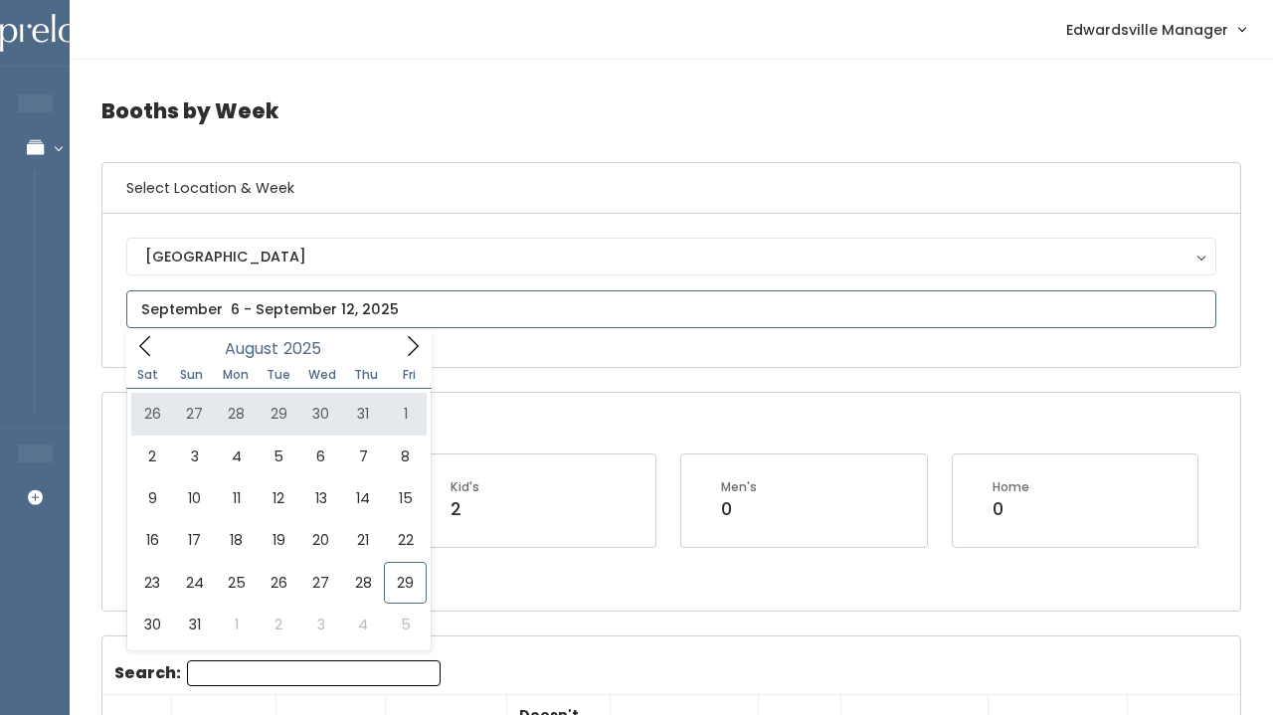
click at [148, 339] on icon at bounding box center [145, 346] width 22 height 22
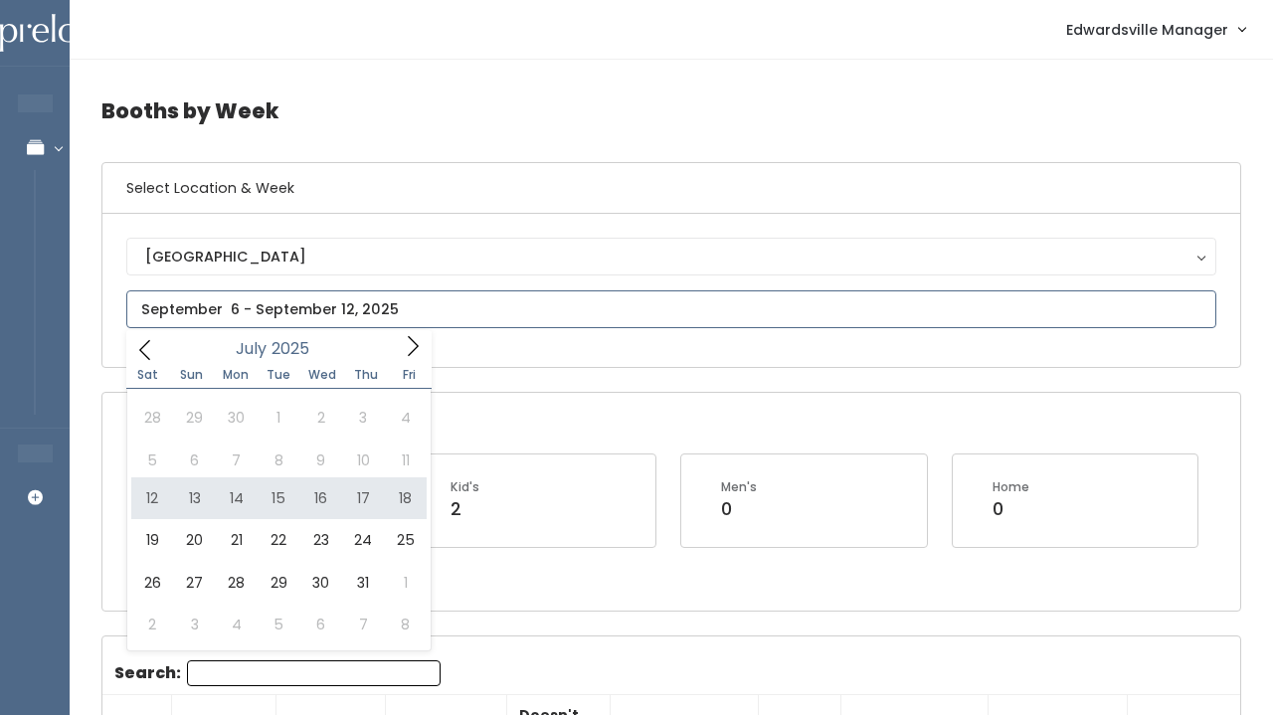
click at [408, 347] on icon at bounding box center [413, 346] width 22 height 22
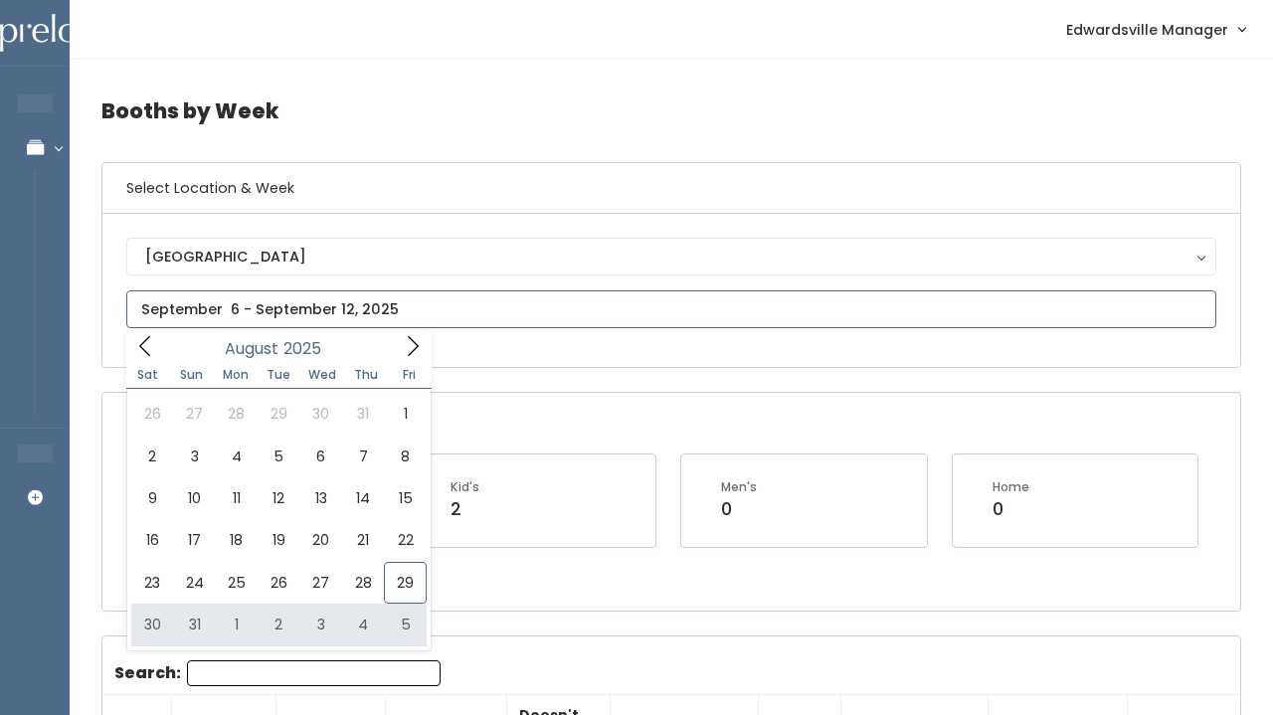
type input "[DATE] to [DATE]"
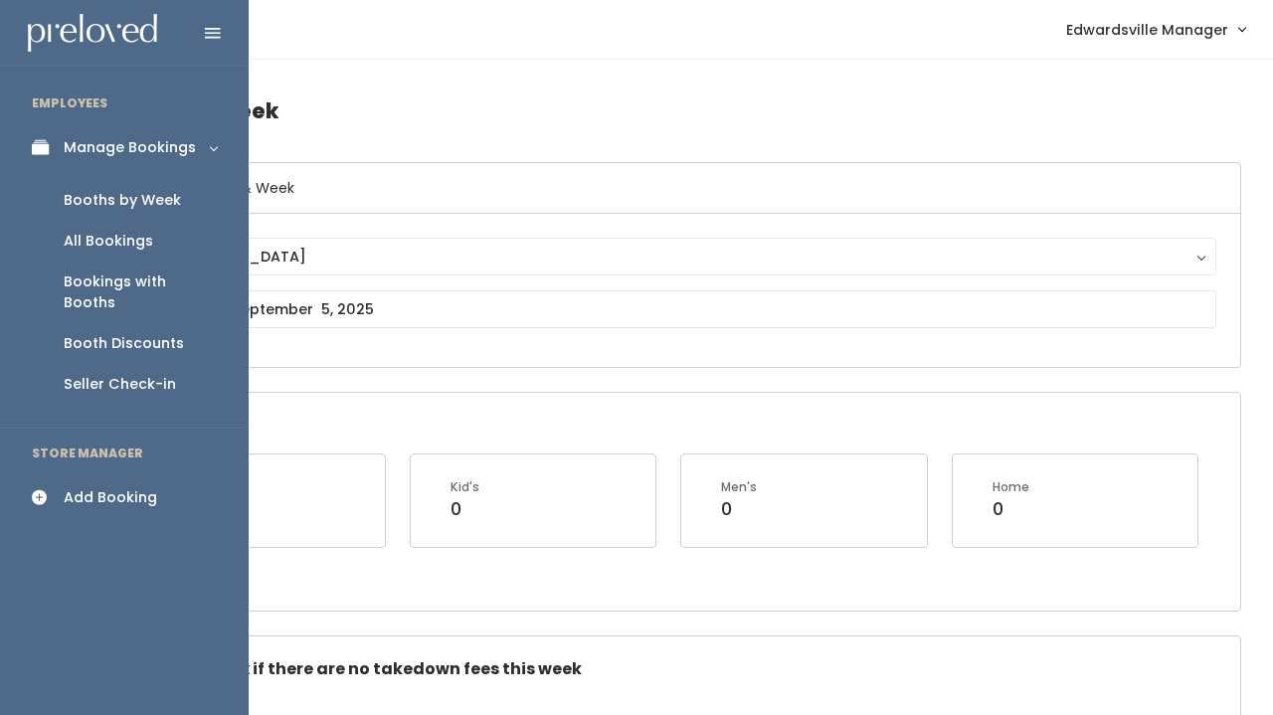
click at [139, 240] on div "All Bookings" at bounding box center [109, 241] width 90 height 21
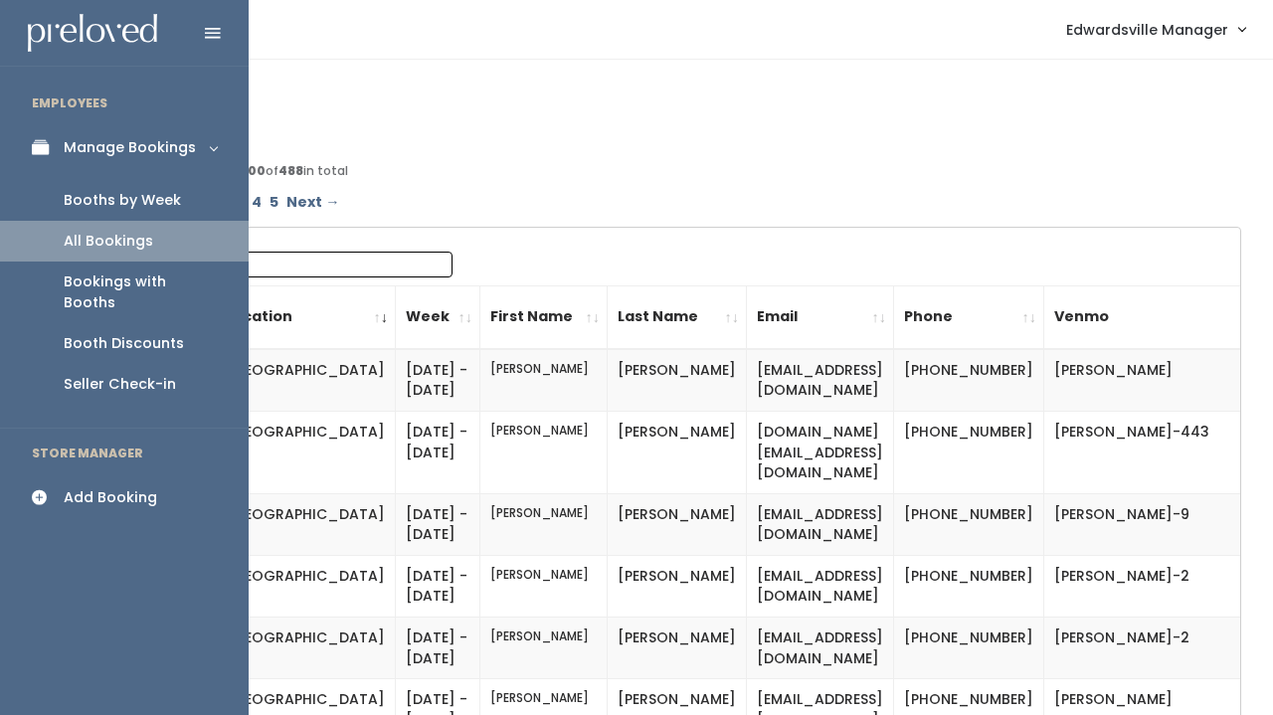
click at [56, 139] on icon at bounding box center [46, 147] width 28 height 17
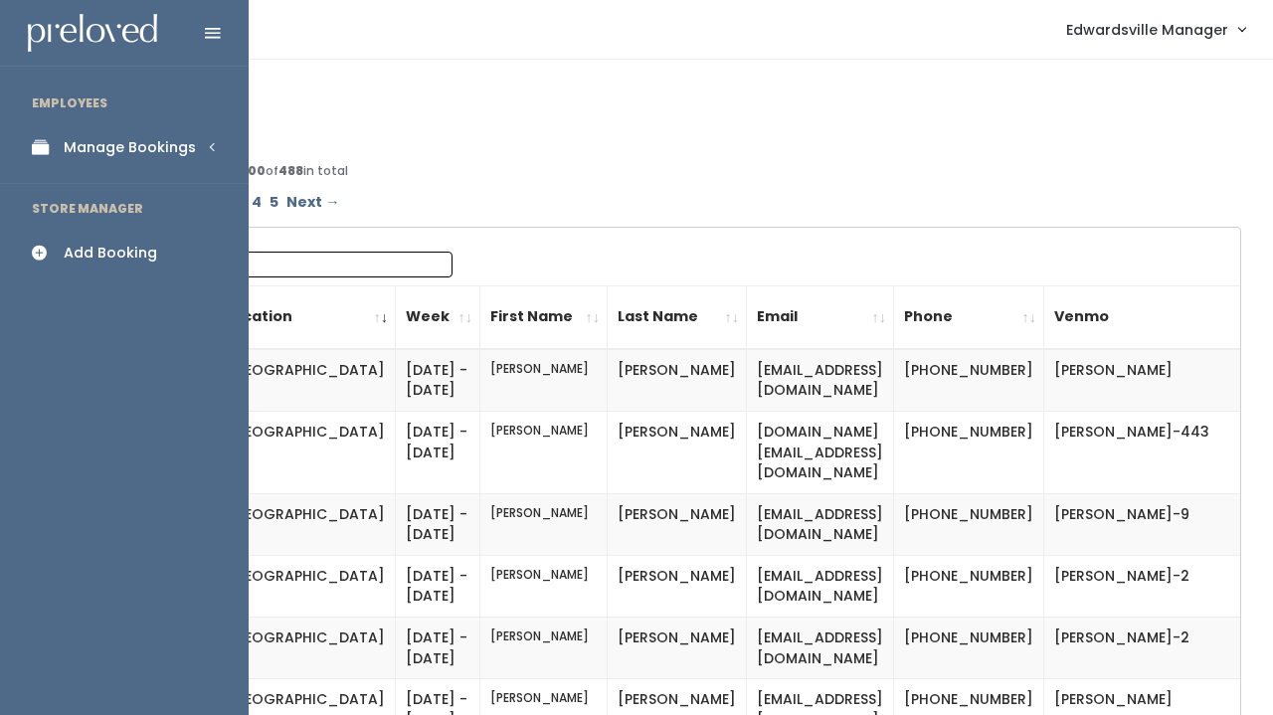
click at [56, 139] on icon at bounding box center [46, 147] width 28 height 17
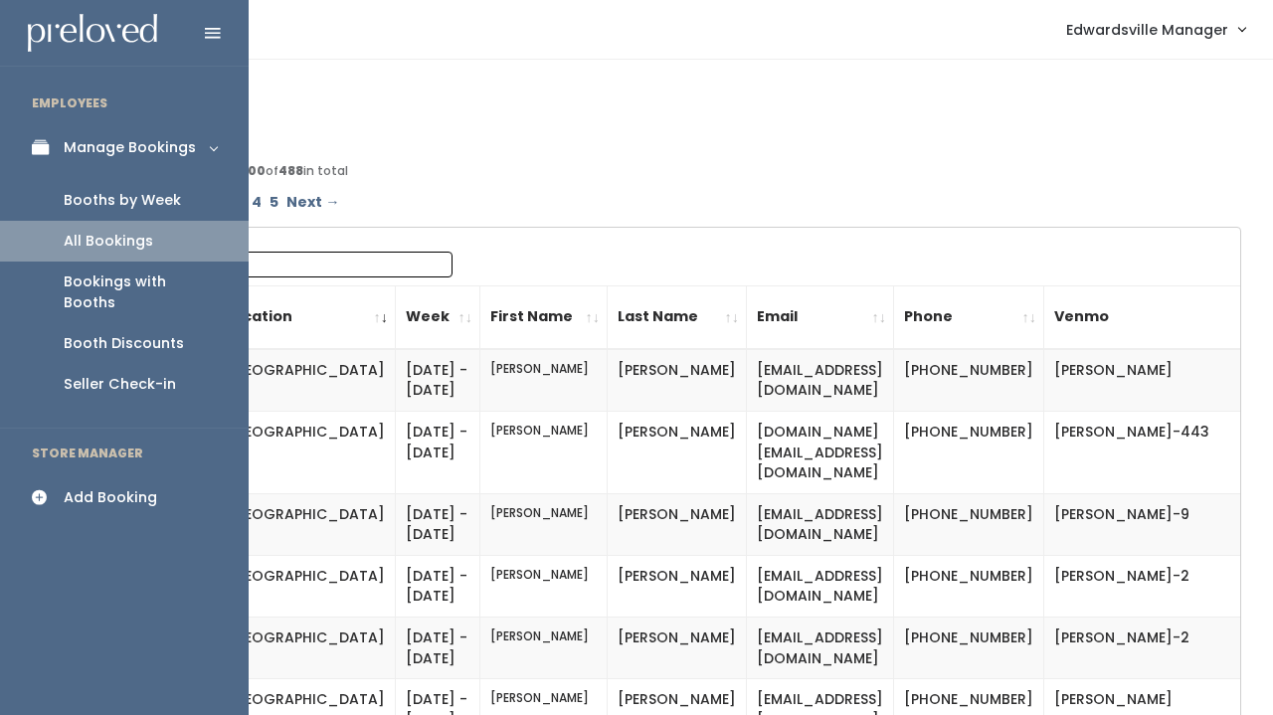
click at [117, 185] on link "Booths by Week" at bounding box center [124, 200] width 249 height 41
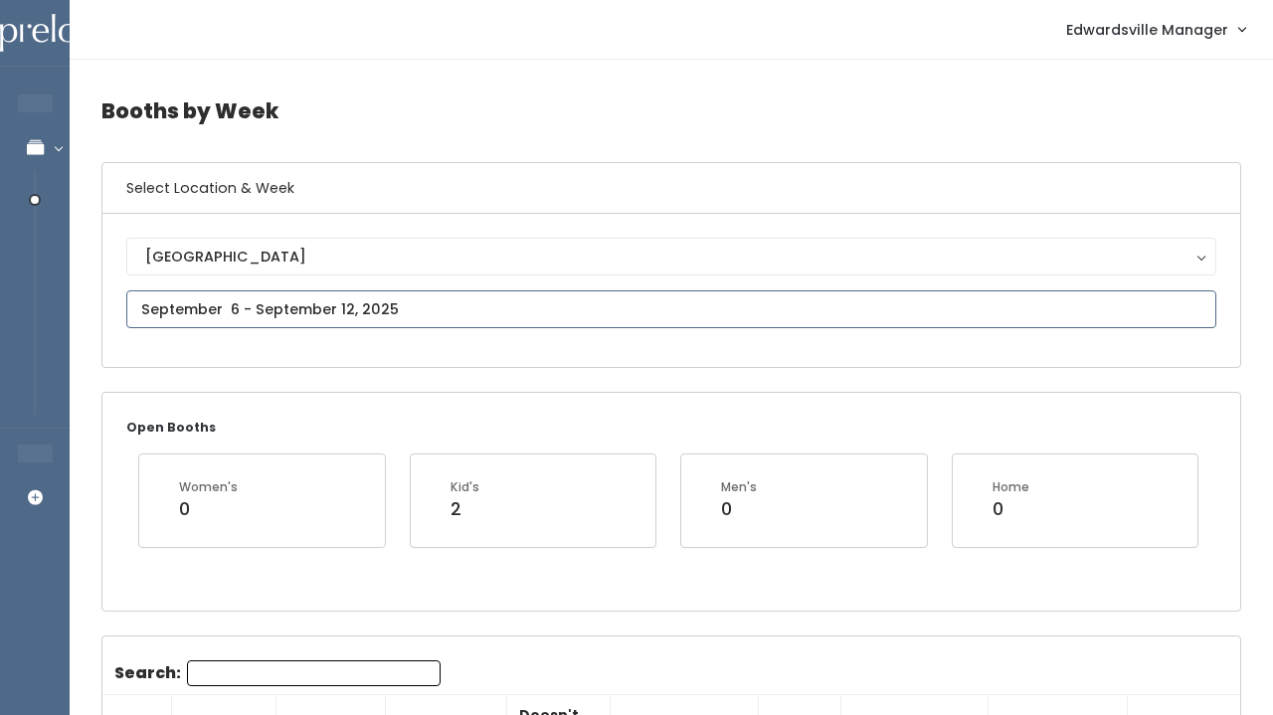
click at [255, 311] on input "text" at bounding box center [671, 310] width 1090 height 38
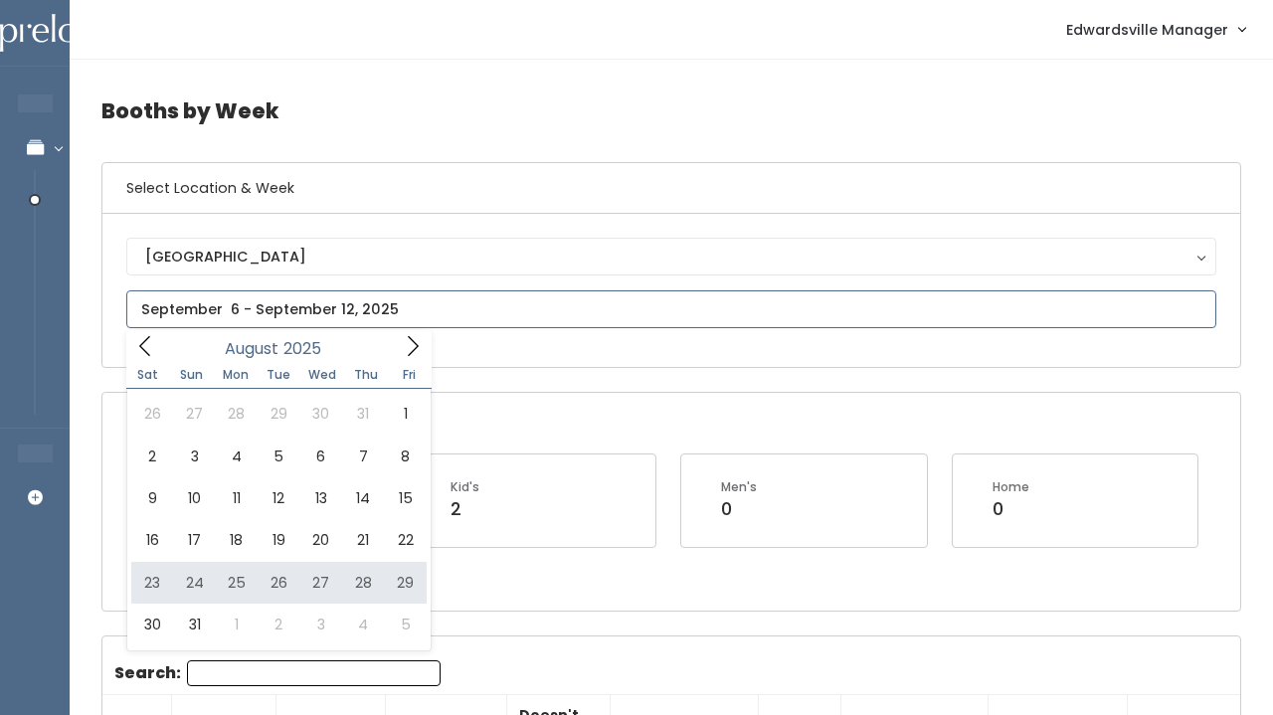
type input "August 23 to August 29"
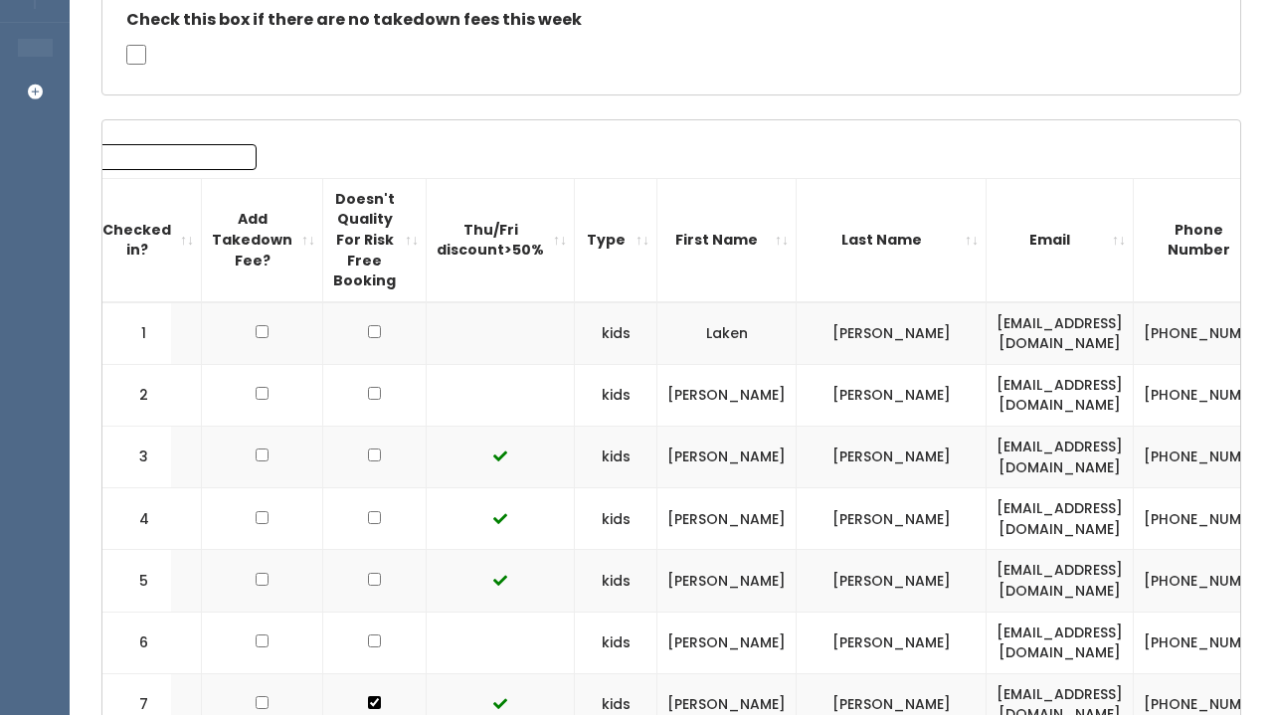
scroll to position [0, 221]
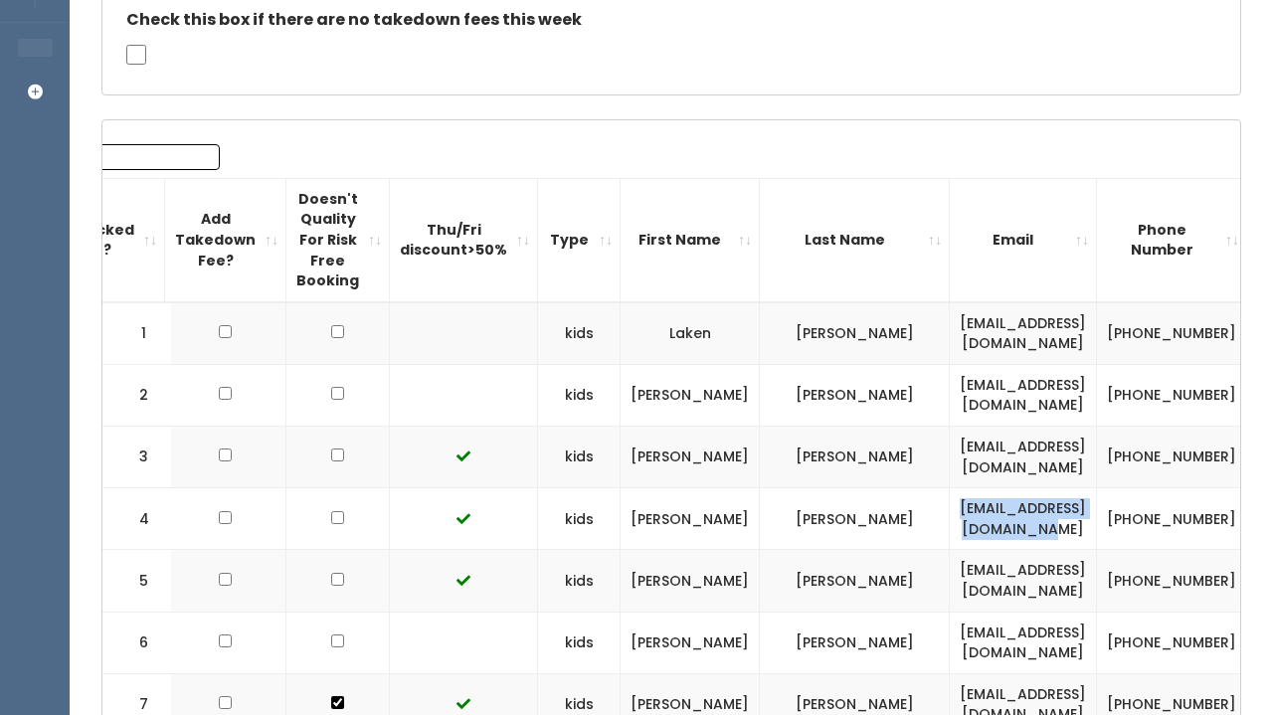
drag, startPoint x: 1050, startPoint y: 517, endPoint x: 809, endPoint y: 510, distance: 240.9
click at [950, 510] on td "samanthanappier@yahoo.com" at bounding box center [1023, 519] width 147 height 62
copy td "samanthanappier@yahoo.com"
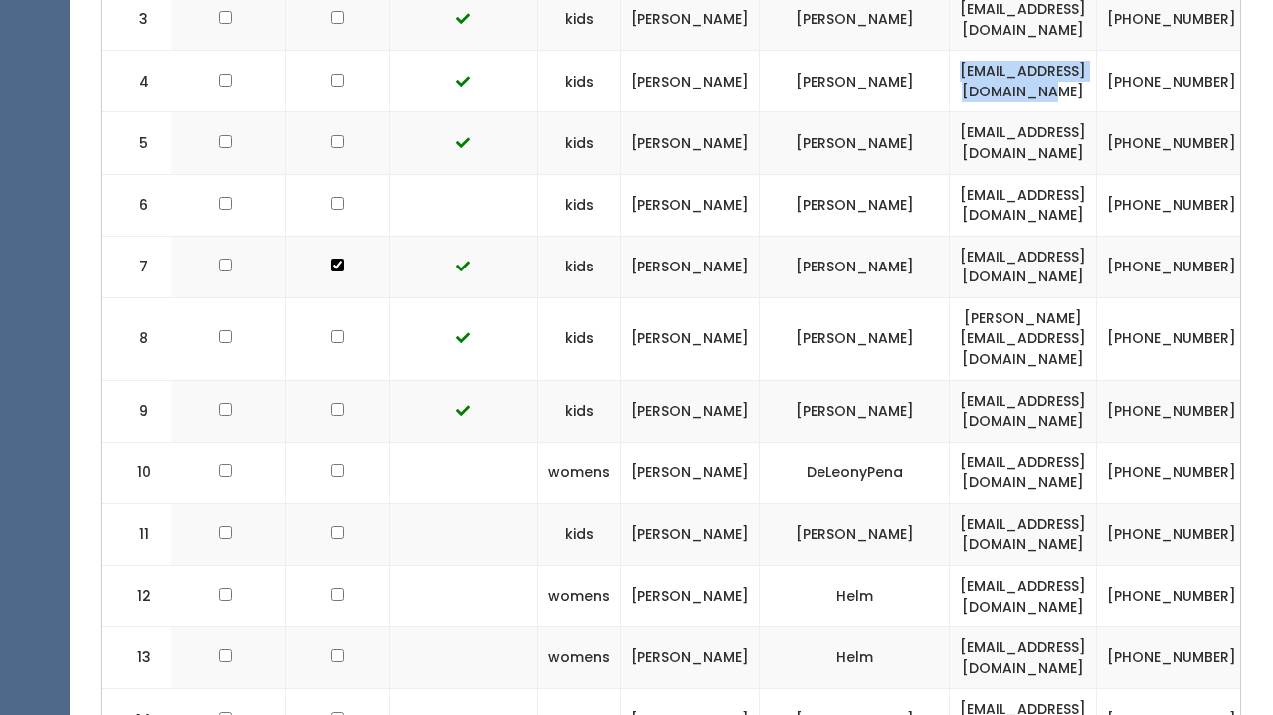
scroll to position [848, 0]
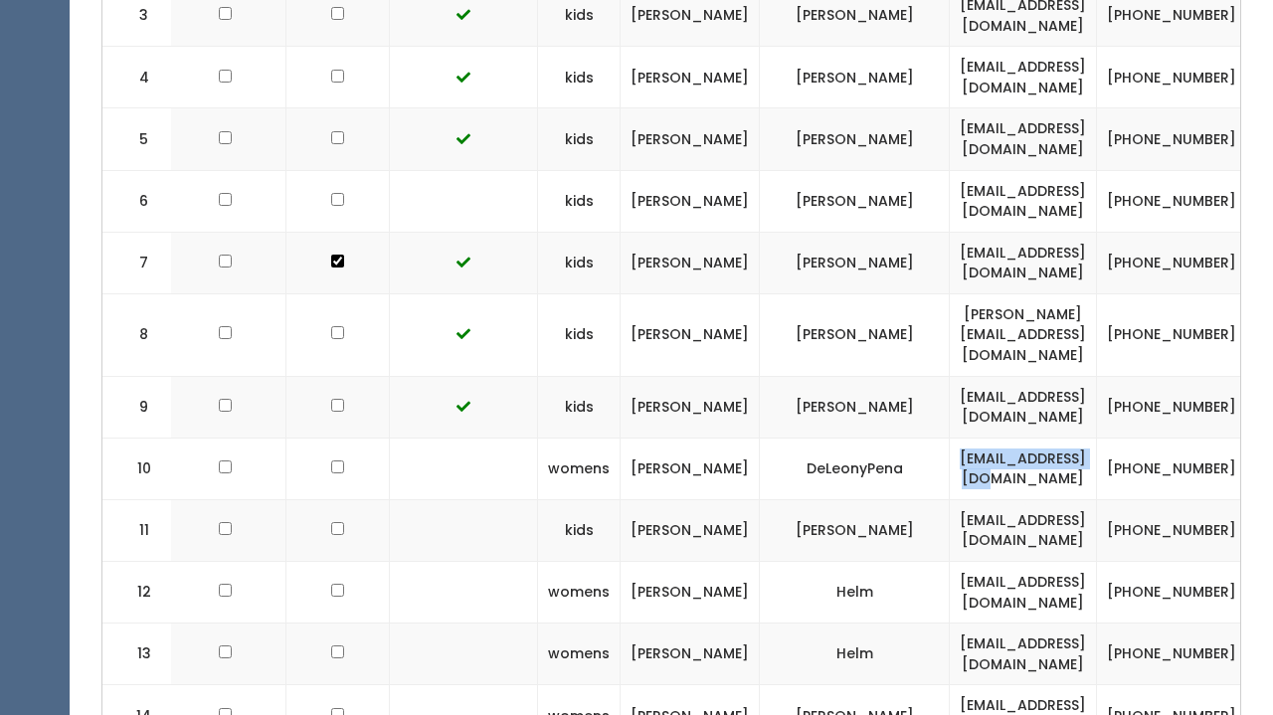
drag, startPoint x: 1037, startPoint y: 432, endPoint x: 842, endPoint y: 419, distance: 195.4
click at [950, 438] on td "emilydp6@gmail.com" at bounding box center [1023, 469] width 147 height 62
copy td "emilydp6@gmail.com"
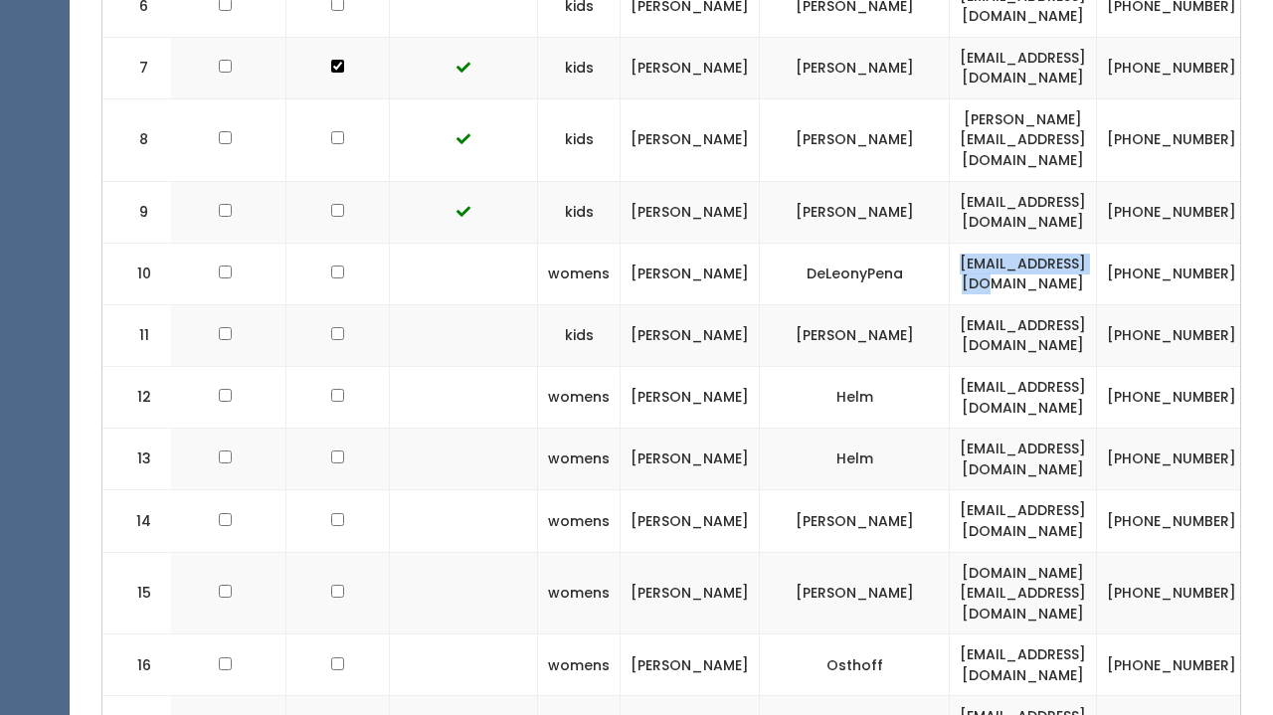
scroll to position [1045, 0]
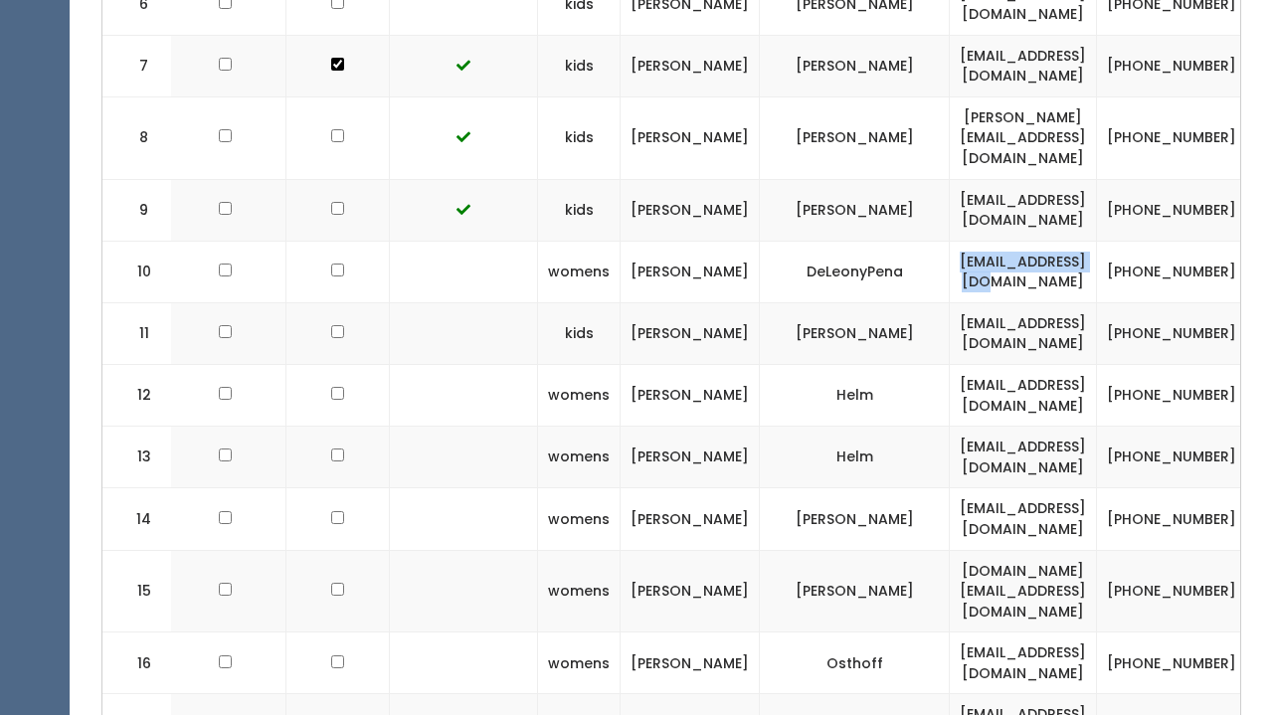
drag, startPoint x: 1057, startPoint y: 482, endPoint x: 813, endPoint y: 474, distance: 243.9
click at [950, 488] on td "helpingfamilieshome@gmail.com" at bounding box center [1023, 519] width 147 height 62
copy td "helpingfamilieshome@gmail.com"
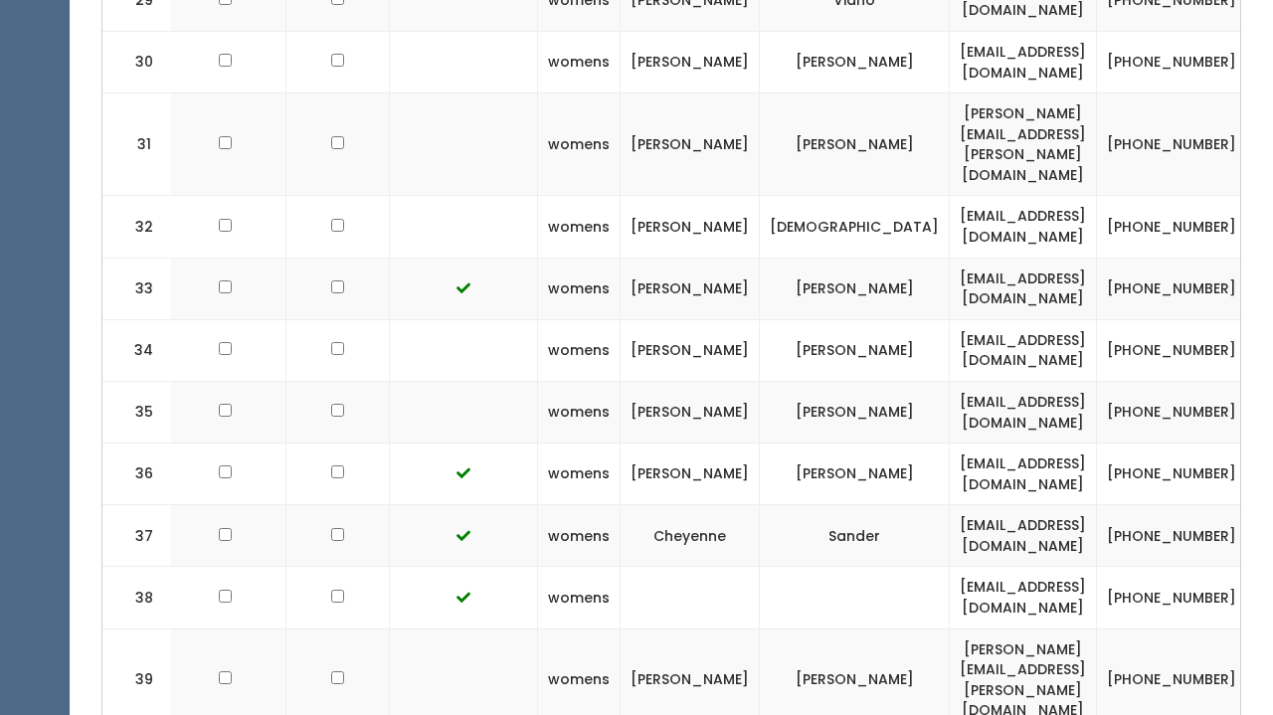
scroll to position [2530, 0]
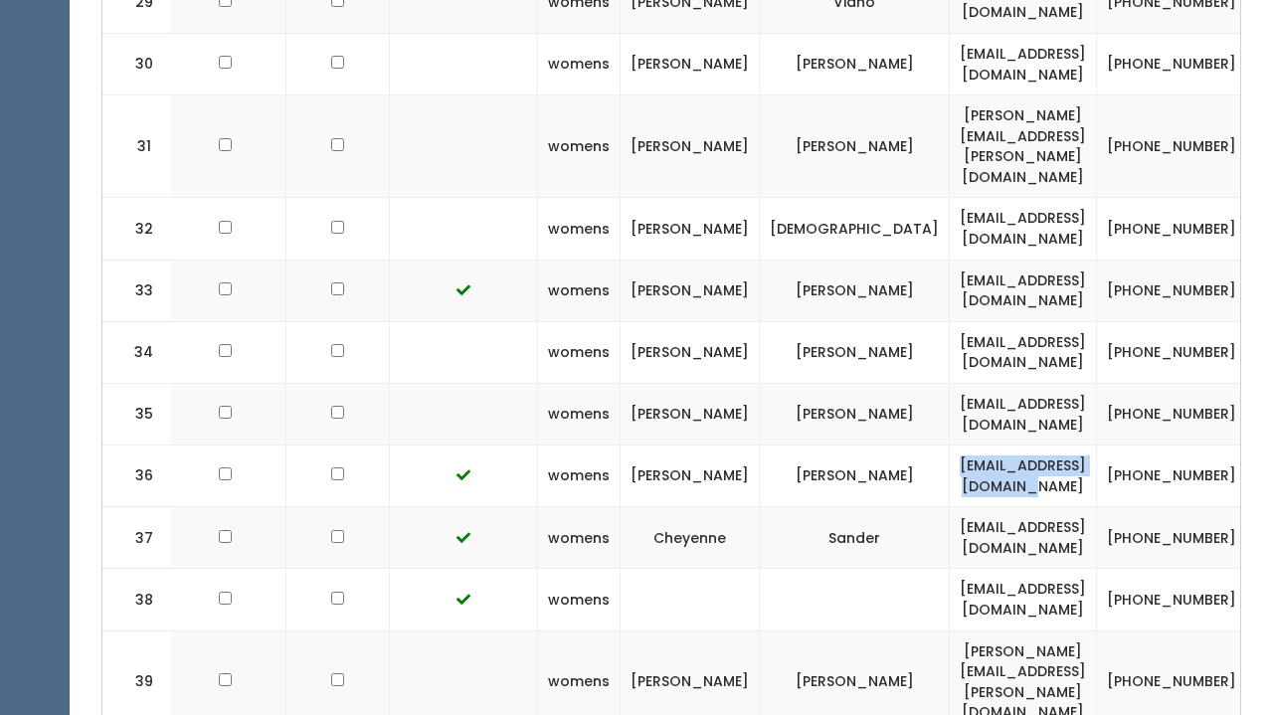
drag, startPoint x: 1044, startPoint y: 335, endPoint x: 823, endPoint y: 320, distance: 221.4
click at [950, 446] on td "cathicowan144@gmail.com" at bounding box center [1023, 477] width 147 height 62
copy td "cathicowan144@gmail.com"
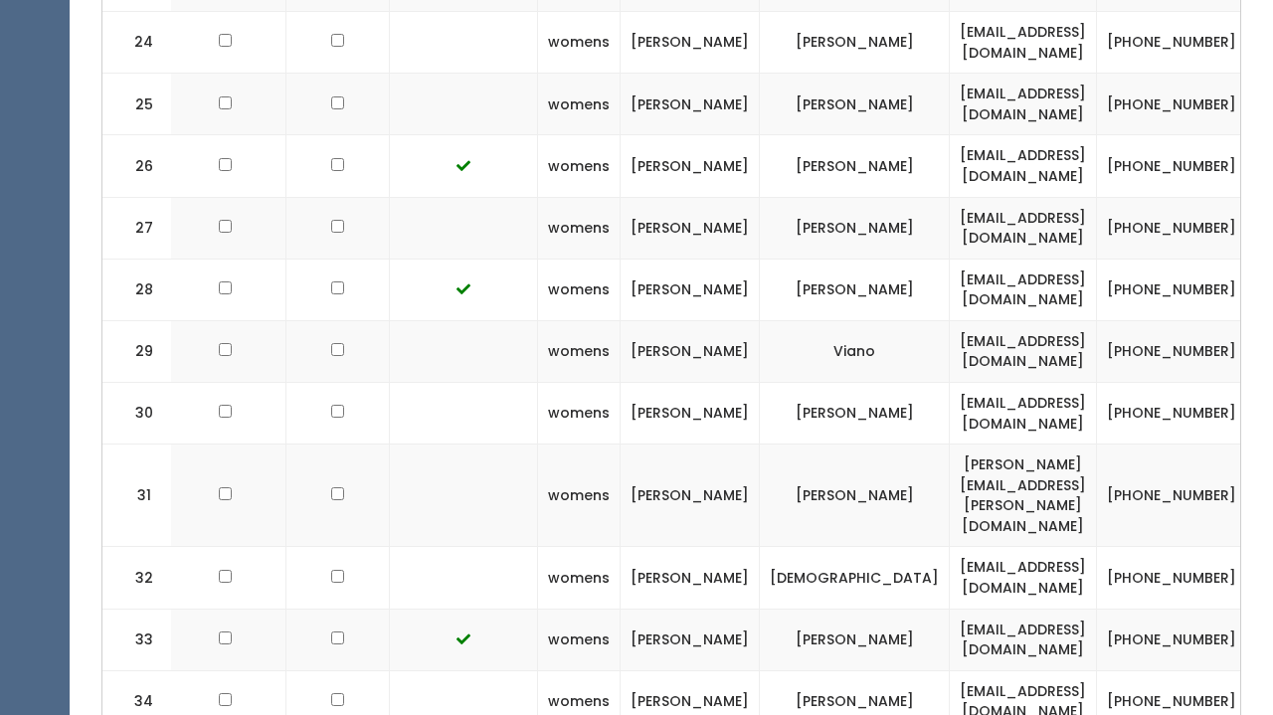
scroll to position [2165, 0]
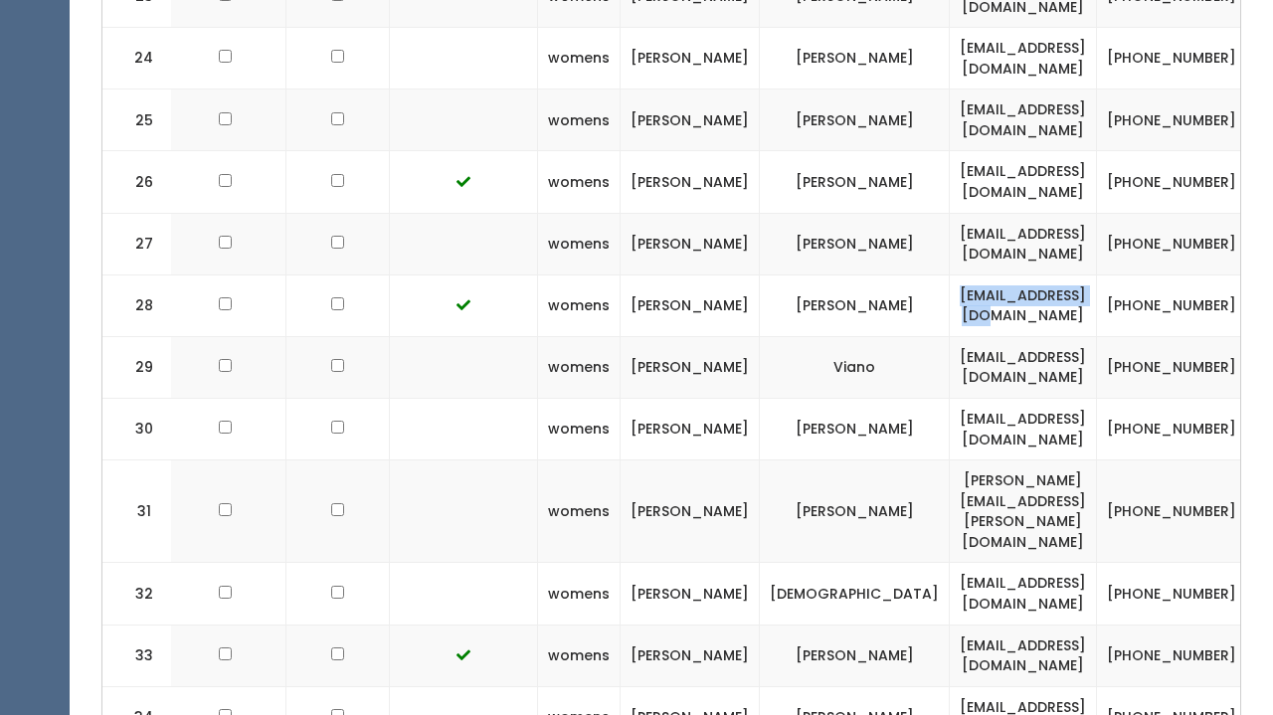
drag, startPoint x: 1033, startPoint y: 202, endPoint x: 830, endPoint y: 202, distance: 203.0
click at [950, 275] on td "ms_085@hotmail.com" at bounding box center [1023, 306] width 147 height 62
copy td "ms_085@hotmail.com"
drag, startPoint x: 1049, startPoint y: 269, endPoint x: 823, endPoint y: 266, distance: 225.9
click at [950, 336] on td "mueller7253@hotmail.com" at bounding box center [1023, 367] width 147 height 62
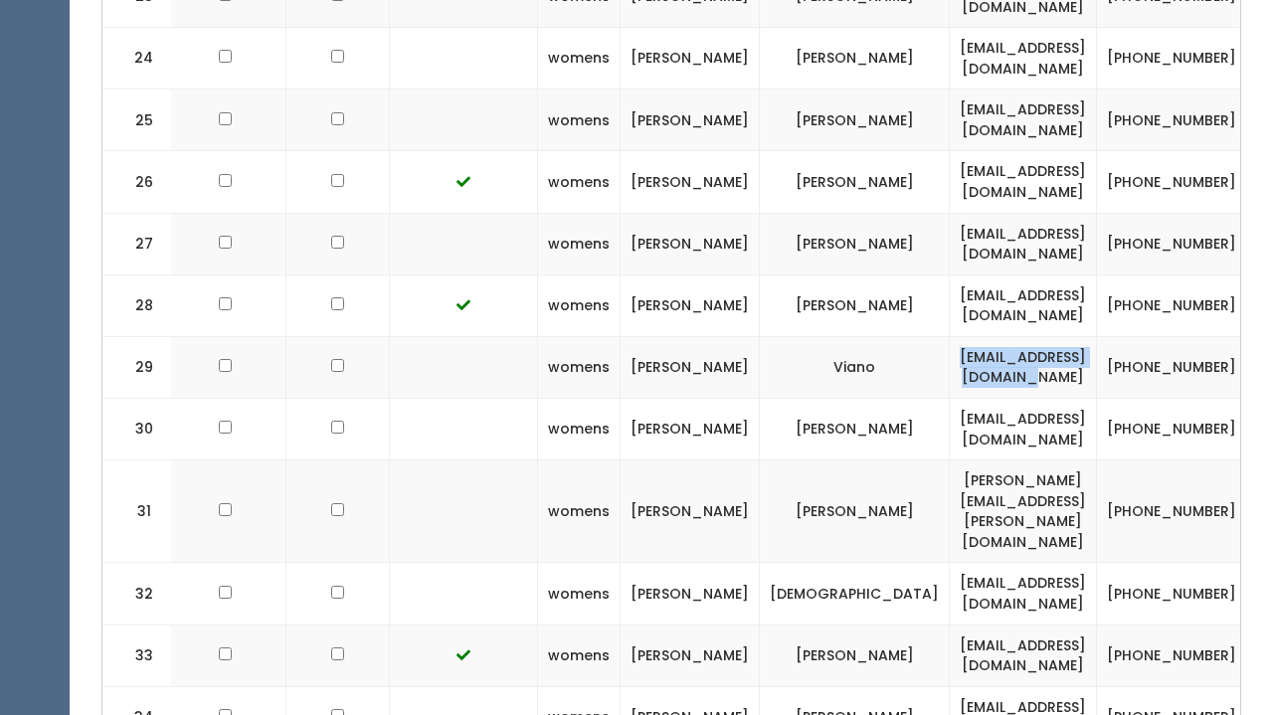
copy td "mueller7253@hotmail.com"
click at [950, 90] on td "vgeberlin23@gmail.com" at bounding box center [1023, 121] width 147 height 62
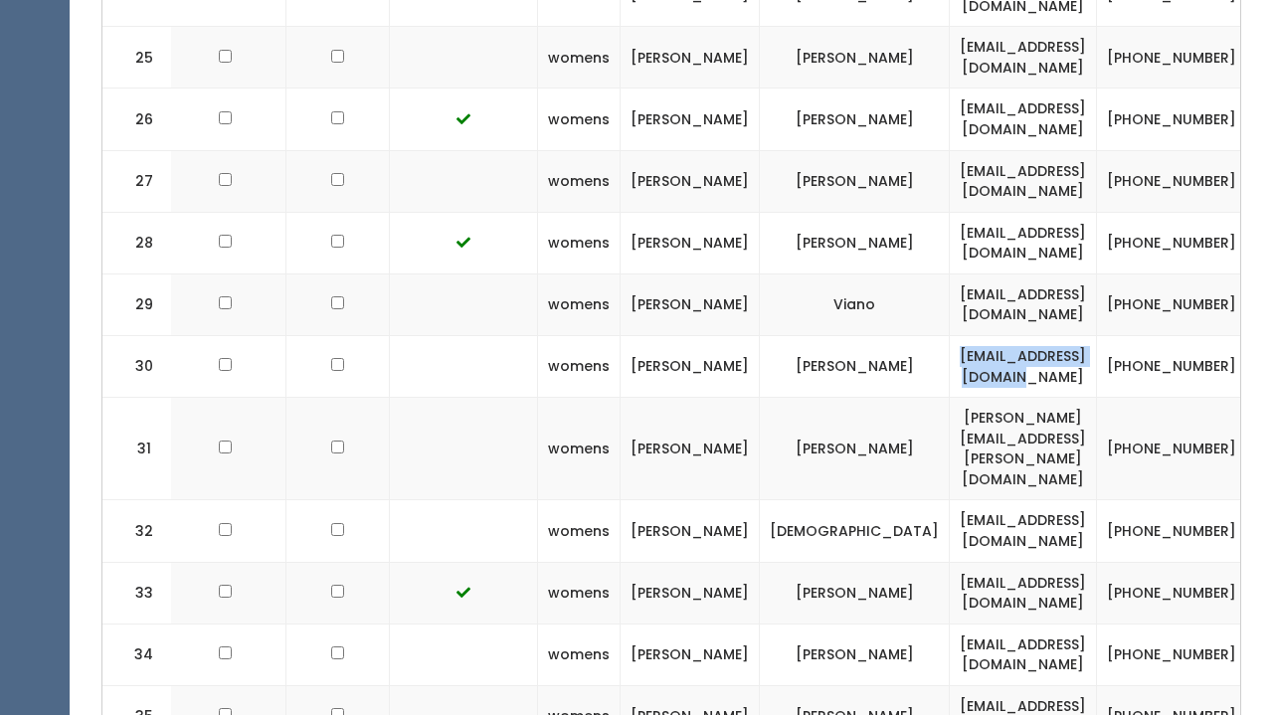
drag, startPoint x: 1039, startPoint y: 271, endPoint x: 830, endPoint y: 271, distance: 208.9
click at [950, 336] on td "meganradae02@gmail.com" at bounding box center [1023, 367] width 147 height 62
copy td "meganradae02@gmail.com"
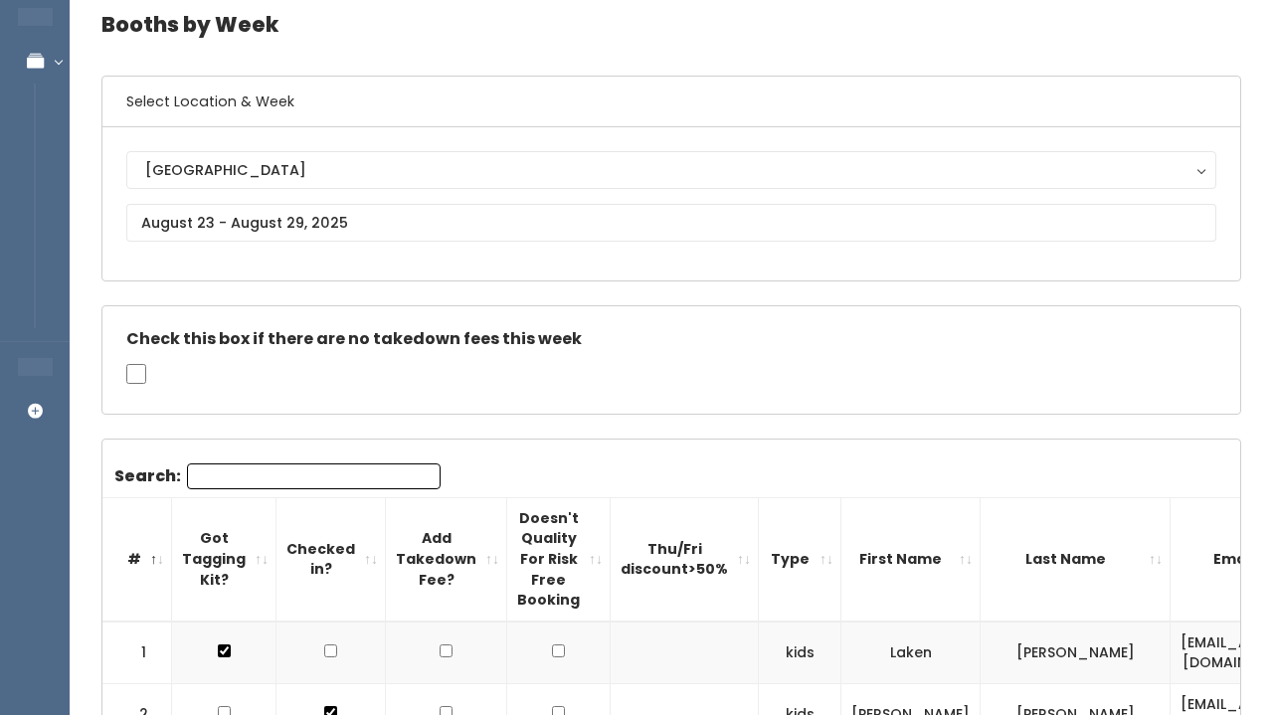
scroll to position [0, 0]
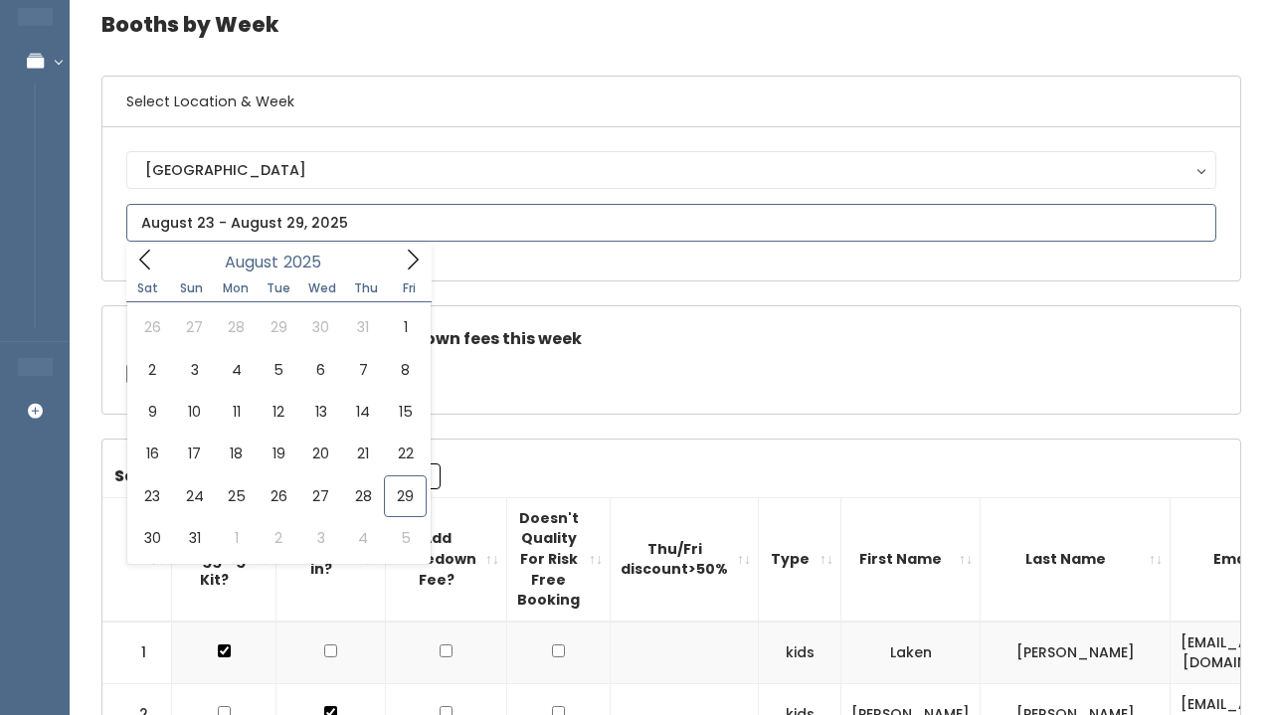
click at [231, 207] on input "text" at bounding box center [671, 223] width 1090 height 38
type input "August 30 to September 5"
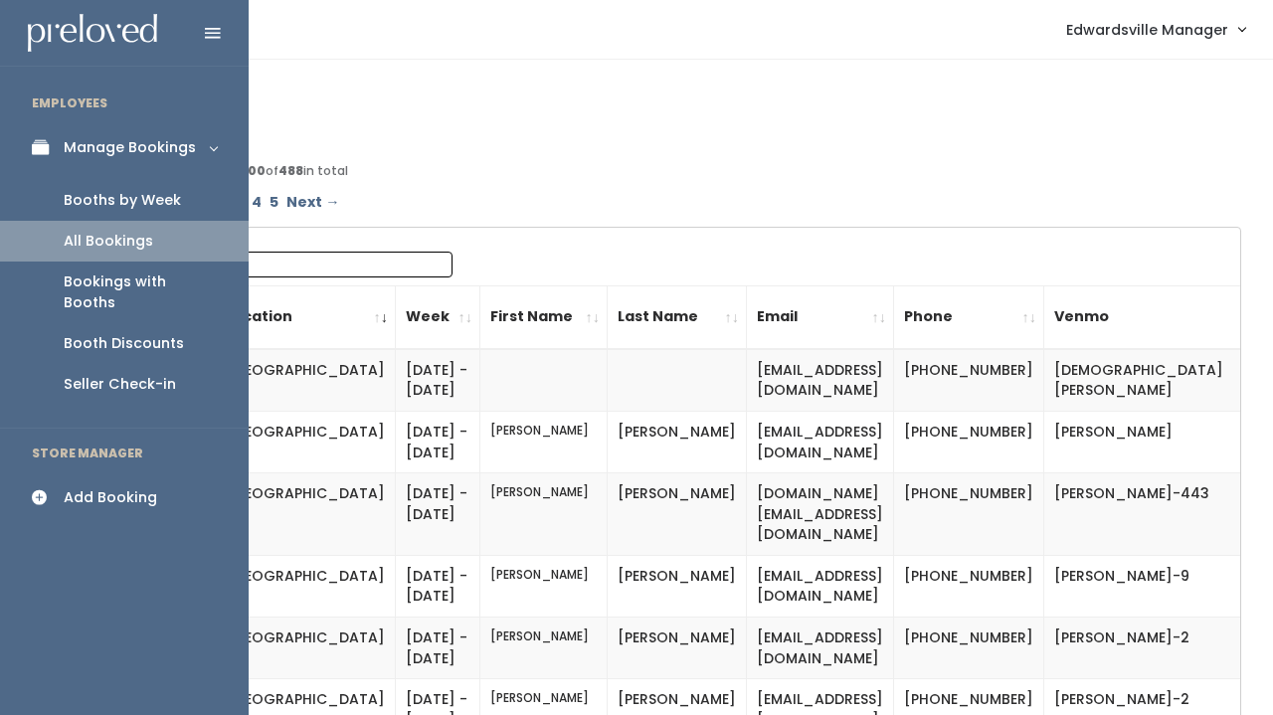
click at [98, 195] on div "Booths by Week" at bounding box center [122, 200] width 117 height 21
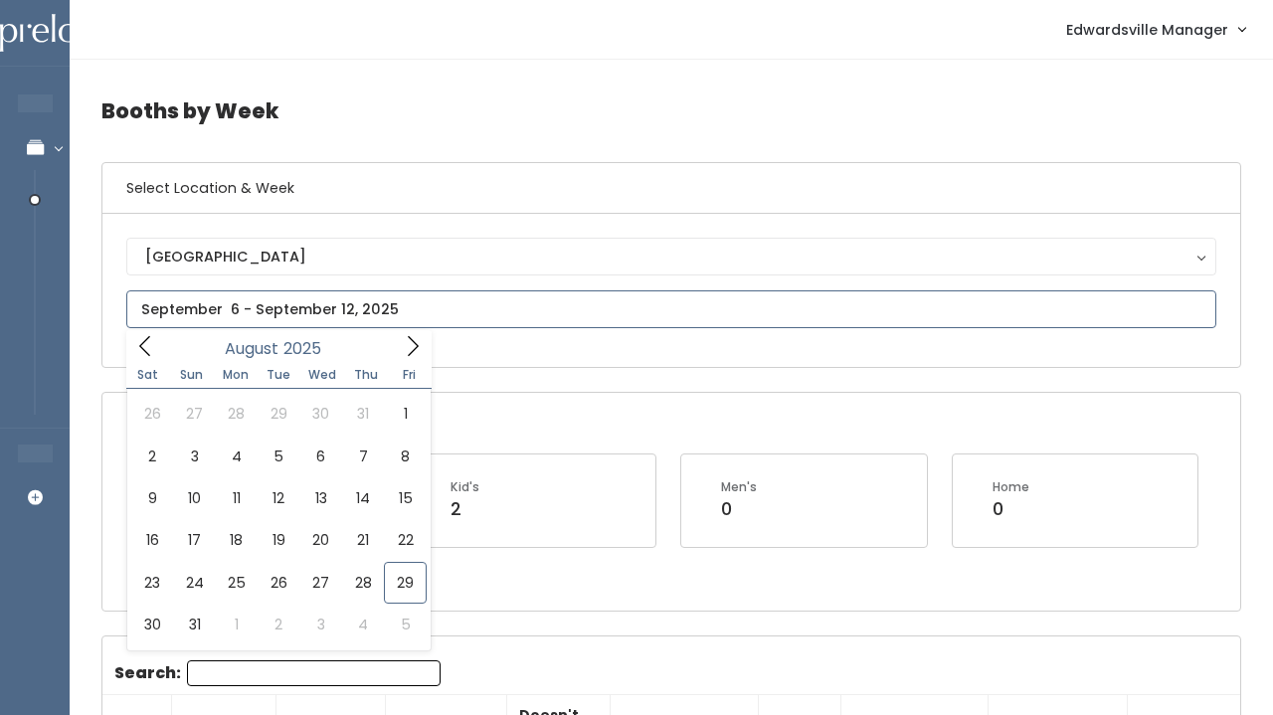
click at [254, 312] on input "text" at bounding box center [671, 310] width 1090 height 38
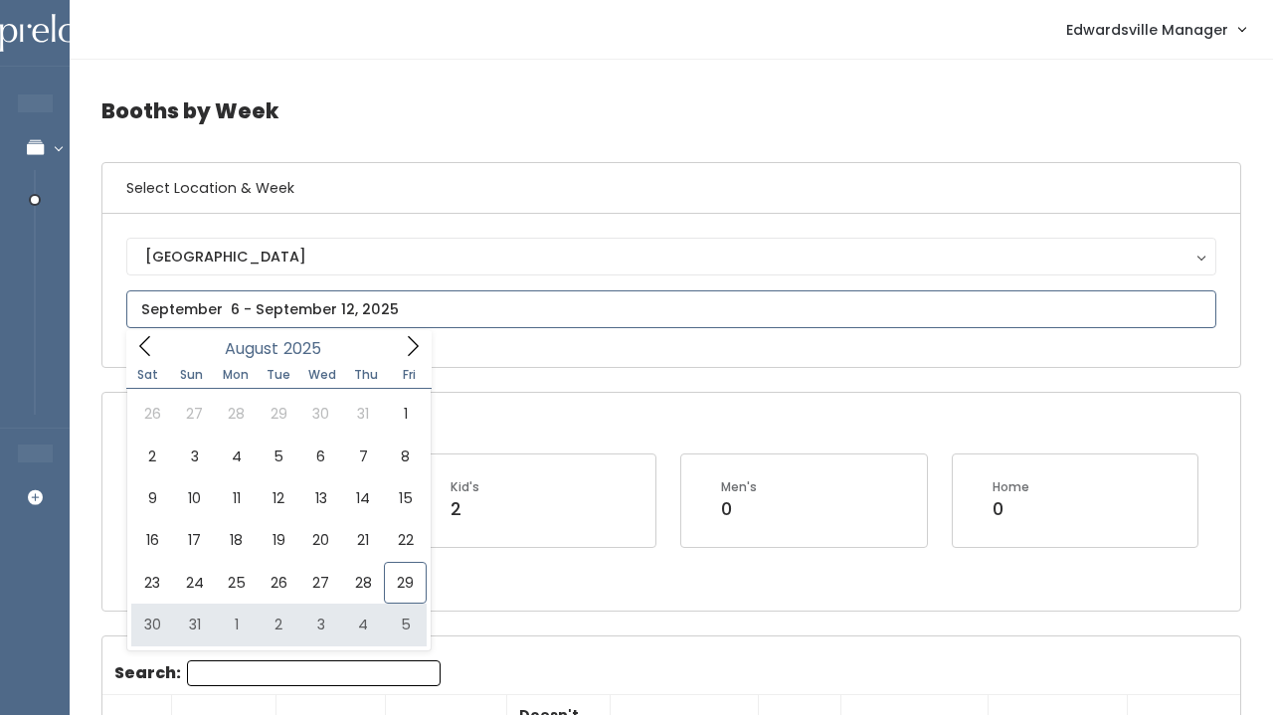
type input "August 30 to September 5"
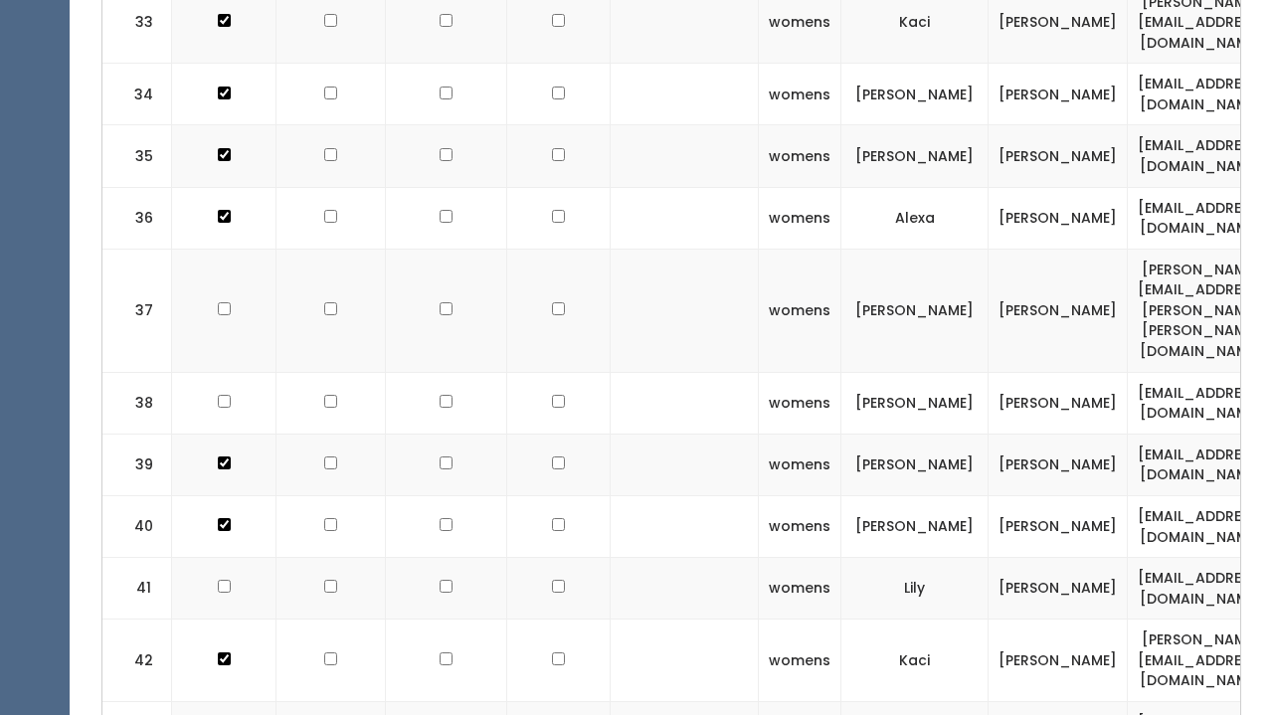
scroll to position [2688, 0]
